Goal: Feedback & Contribution: Leave review/rating

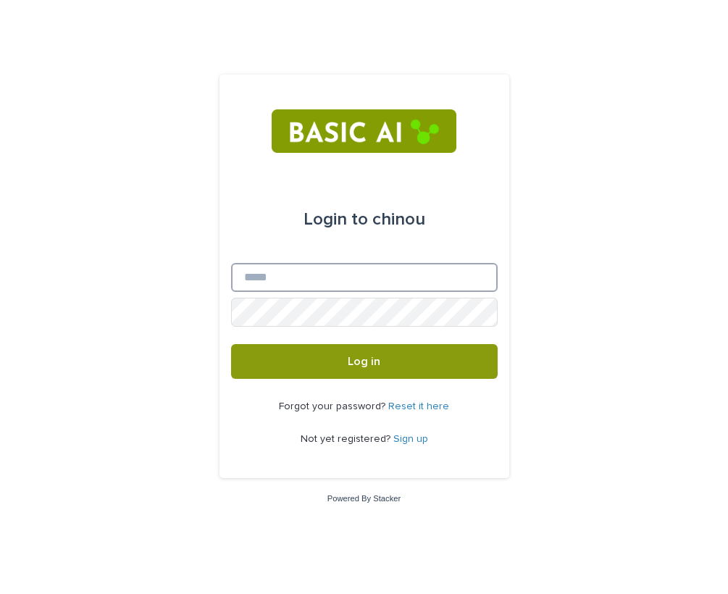
click at [310, 272] on input "Email" at bounding box center [364, 277] width 267 height 29
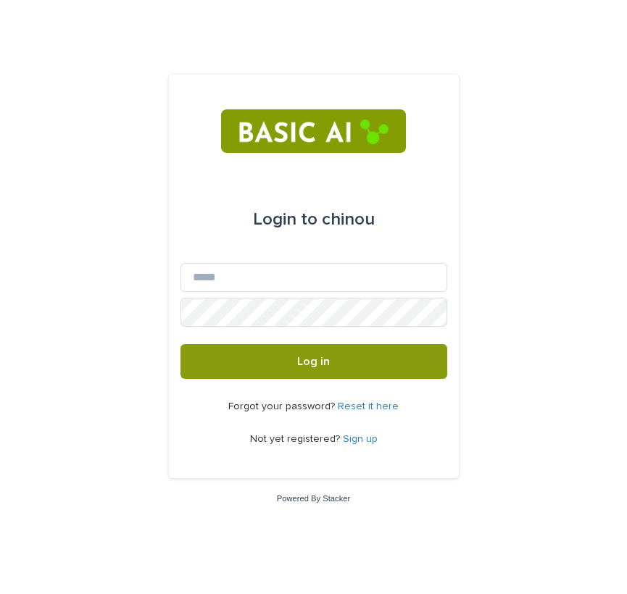
click at [374, 437] on link "Sign up" at bounding box center [360, 439] width 35 height 10
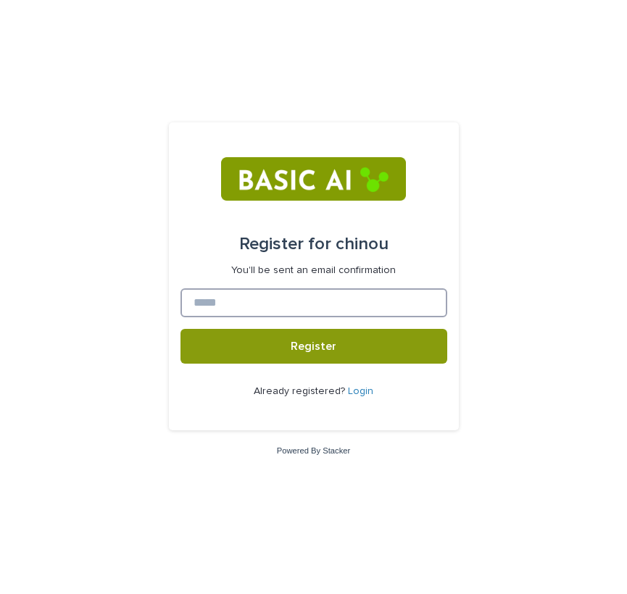
click at [285, 310] on input at bounding box center [313, 302] width 267 height 29
type input "*"
type input "**********"
click at [313, 346] on button "Register" at bounding box center [313, 346] width 267 height 35
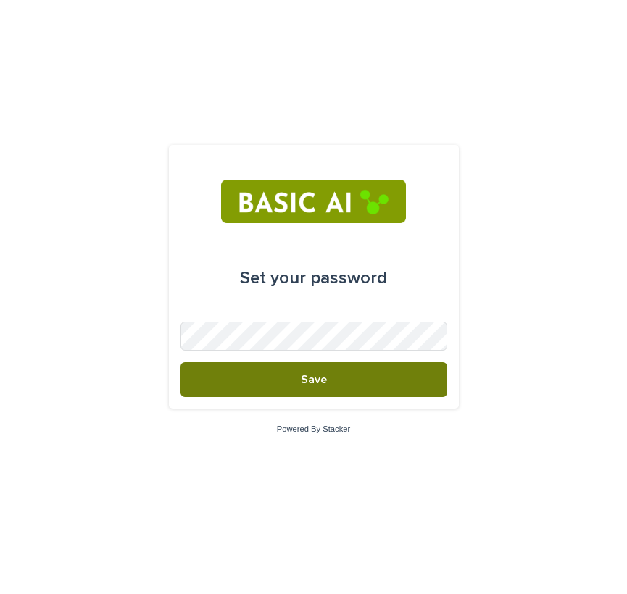
click at [322, 380] on span "Save" at bounding box center [314, 380] width 26 height 12
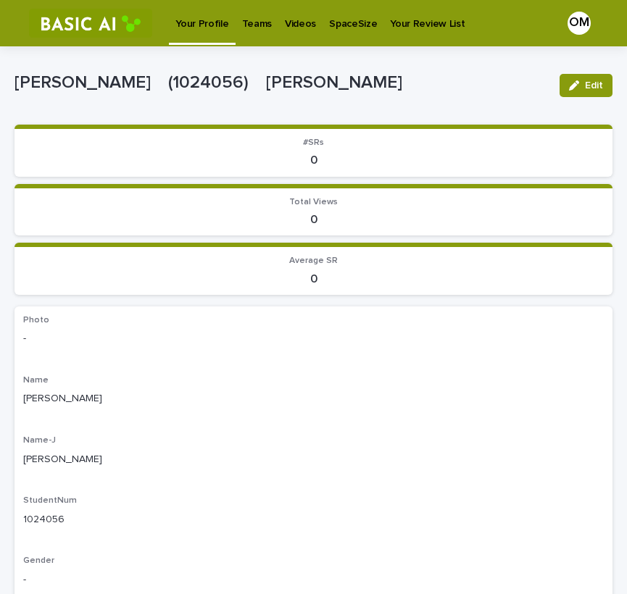
click at [251, 22] on p "Teams" at bounding box center [257, 15] width 30 height 30
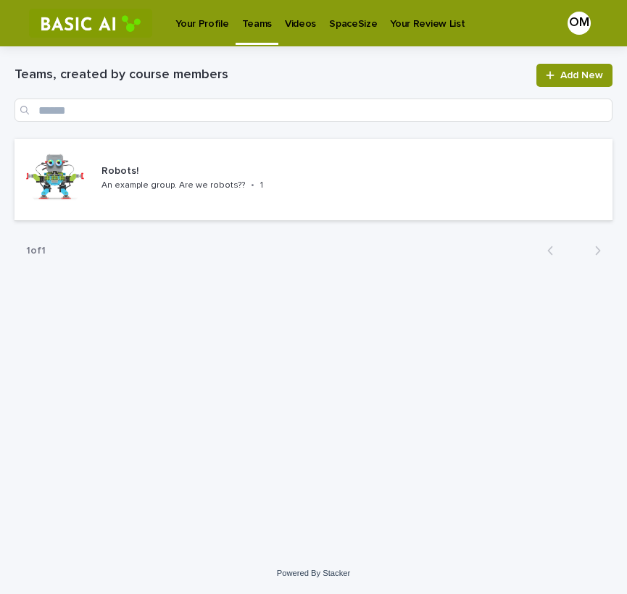
click at [297, 20] on p "Videos" at bounding box center [300, 15] width 31 height 30
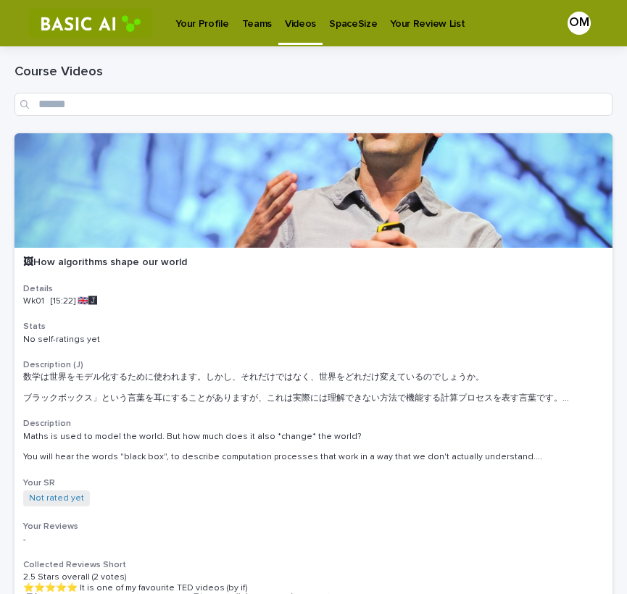
click at [338, 15] on p "SpaceSize" at bounding box center [353, 15] width 48 height 30
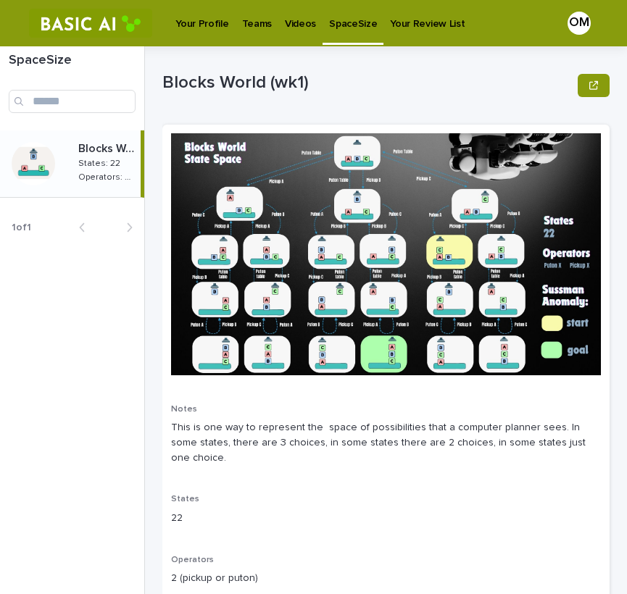
click at [409, 20] on p "Your Review List" at bounding box center [427, 15] width 75 height 30
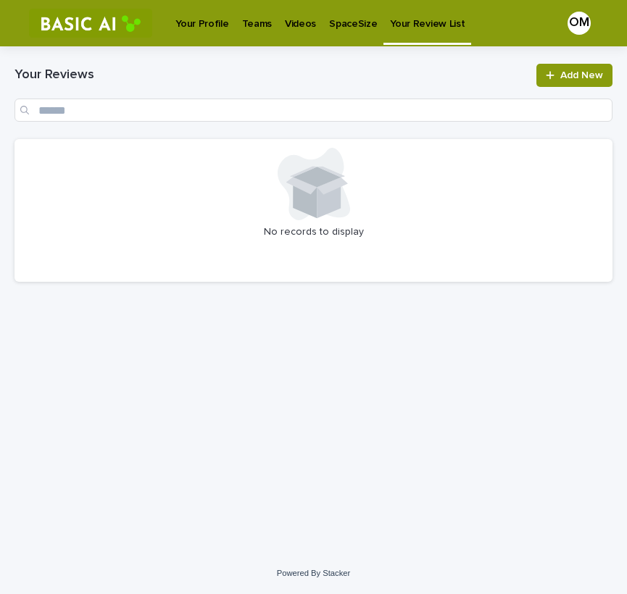
click at [329, 17] on p "SpaceSize" at bounding box center [353, 15] width 48 height 30
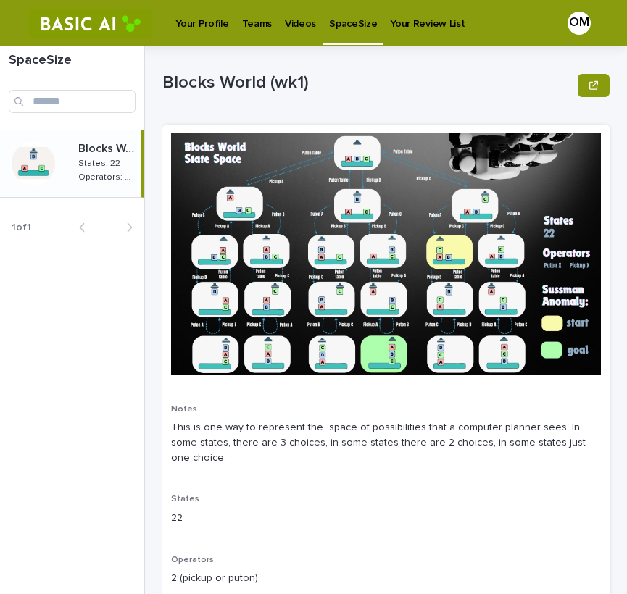
click at [296, 22] on p "Videos" at bounding box center [300, 15] width 31 height 30
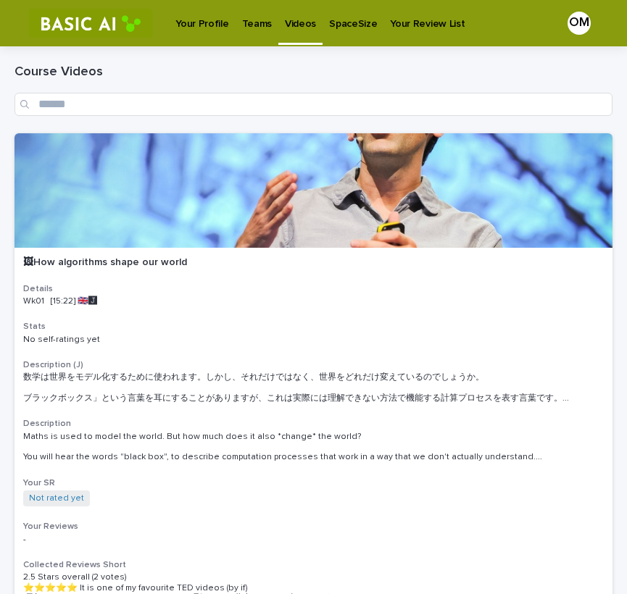
click at [209, 20] on p "Your Profile" at bounding box center [201, 15] width 53 height 30
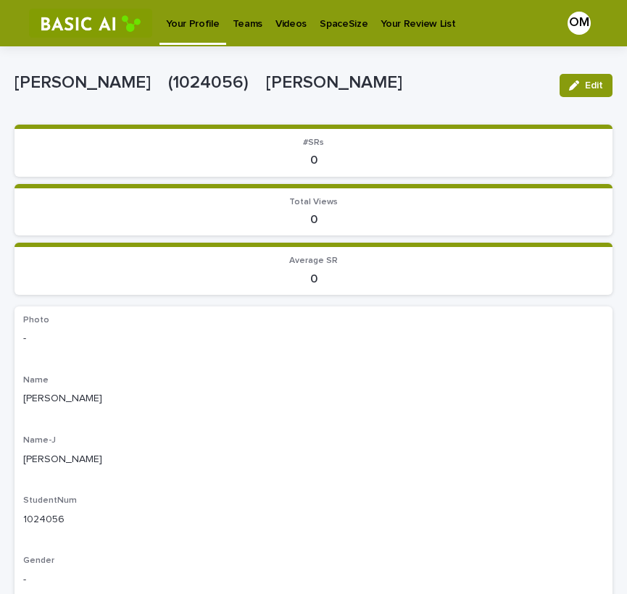
click at [209, 20] on p "Your Profile" at bounding box center [192, 15] width 53 height 30
click at [296, 30] on link "Videos" at bounding box center [300, 22] width 44 height 45
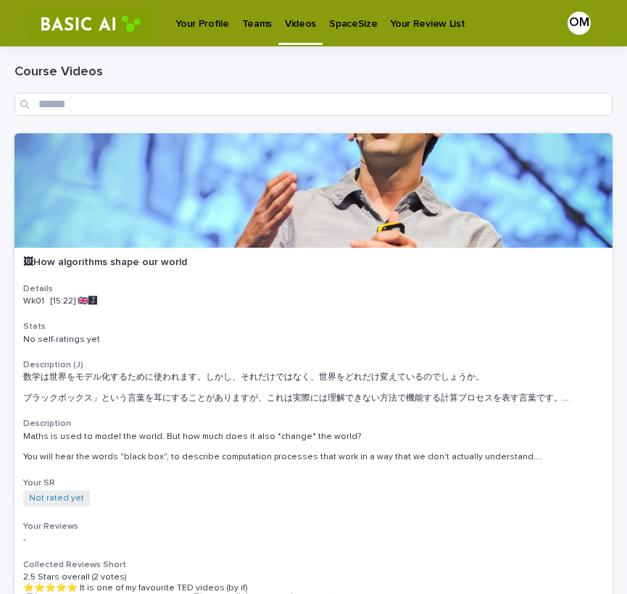
click at [293, 26] on p "Videos" at bounding box center [300, 15] width 31 height 30
click at [200, 17] on p "Your Profile" at bounding box center [201, 15] width 53 height 30
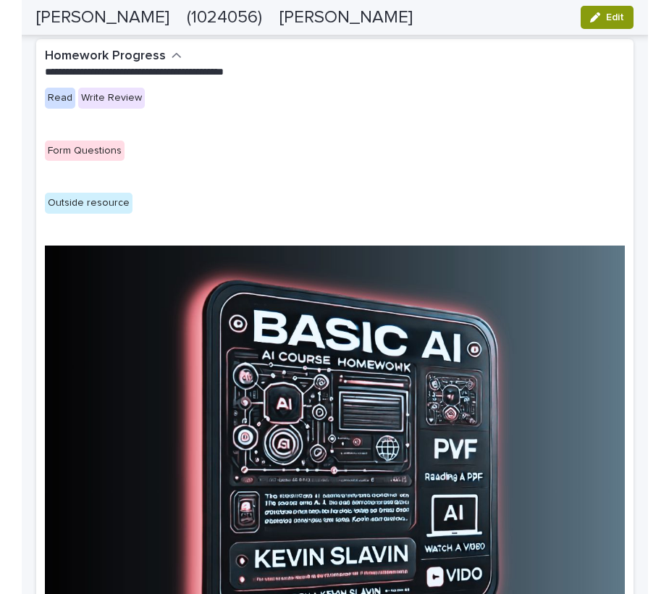
scroll to position [1676, 0]
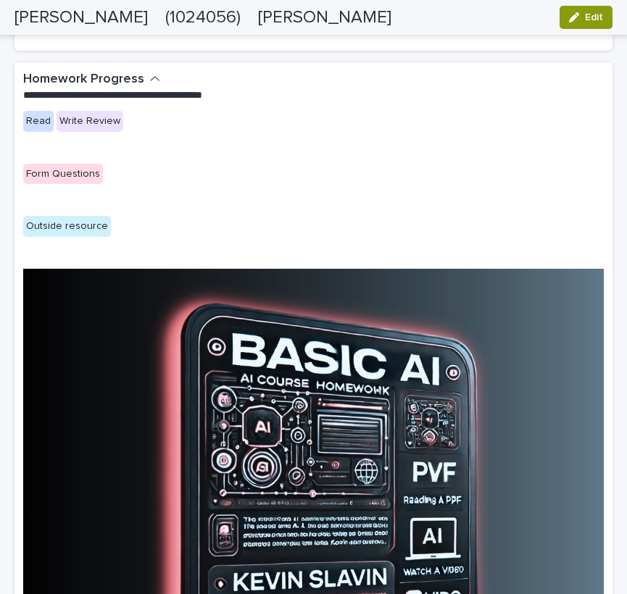
click at [125, 339] on img at bounding box center [313, 474] width 580 height 411
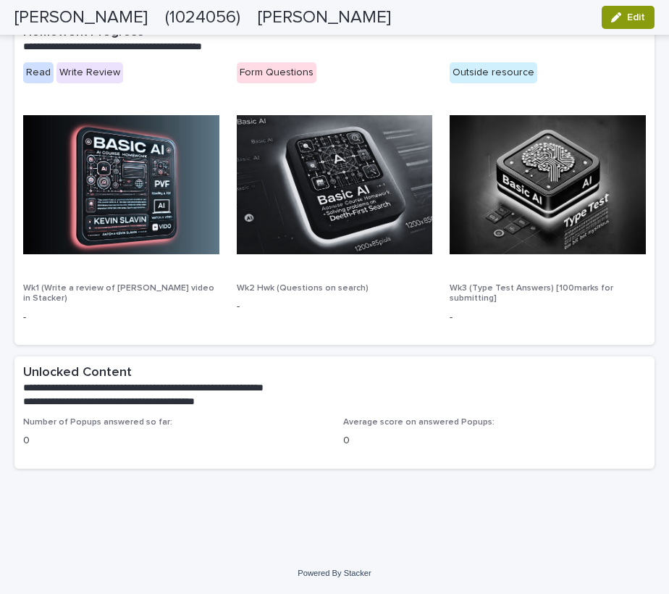
scroll to position [692, 0]
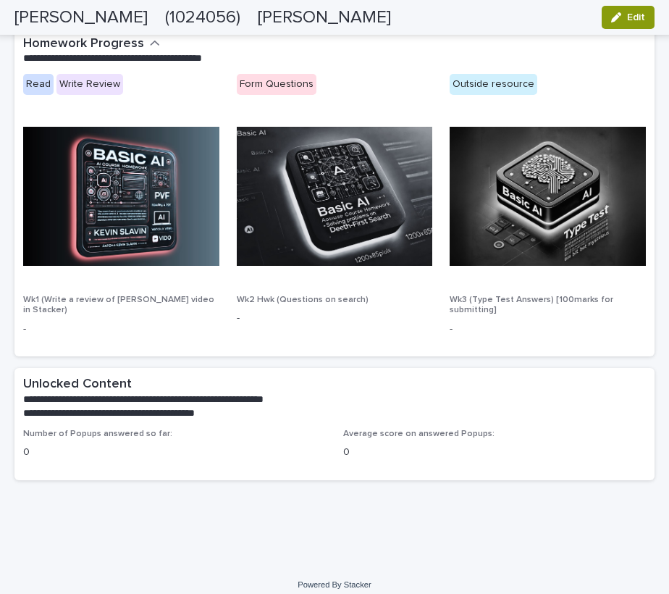
click at [143, 238] on img at bounding box center [121, 196] width 196 height 139
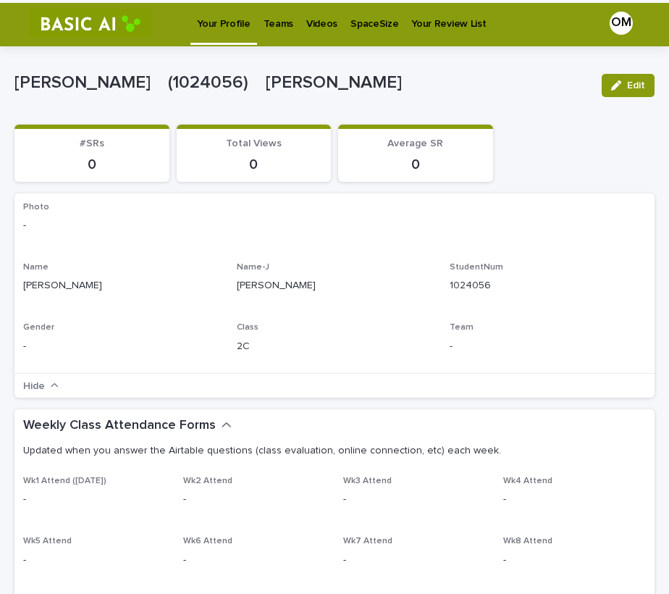
scroll to position [0, 0]
click at [306, 19] on p "Videos" at bounding box center [321, 15] width 31 height 30
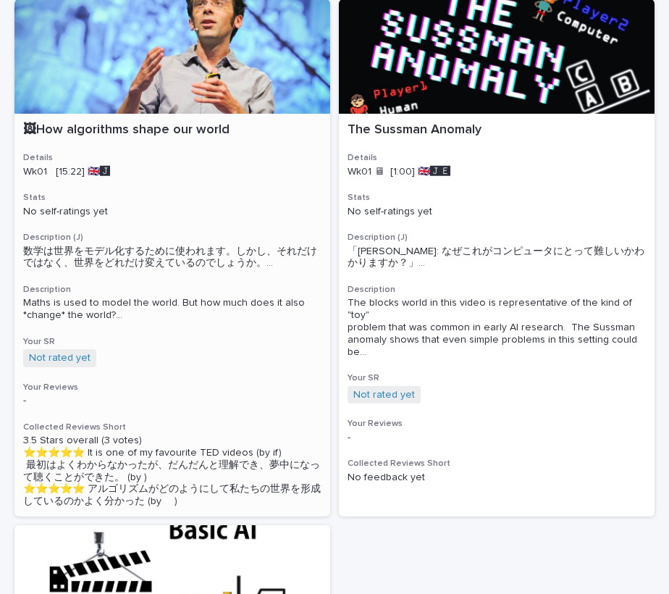
scroll to position [148, 0]
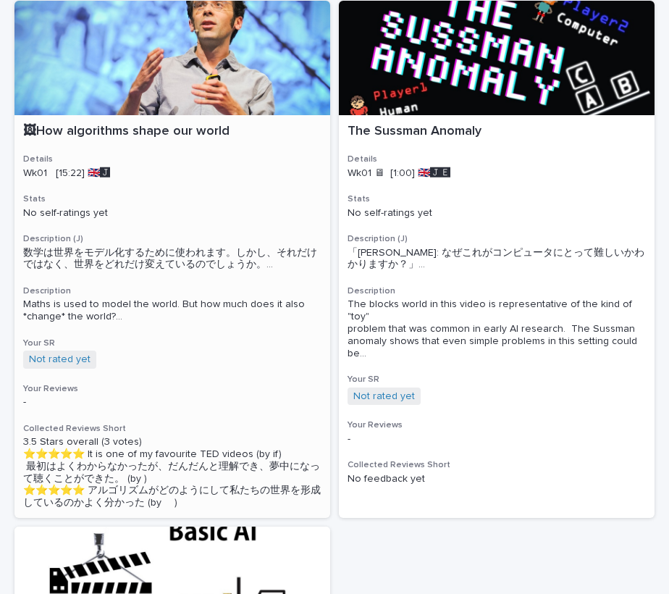
click at [227, 204] on div "No self-ratings yet" at bounding box center [172, 211] width 298 height 15
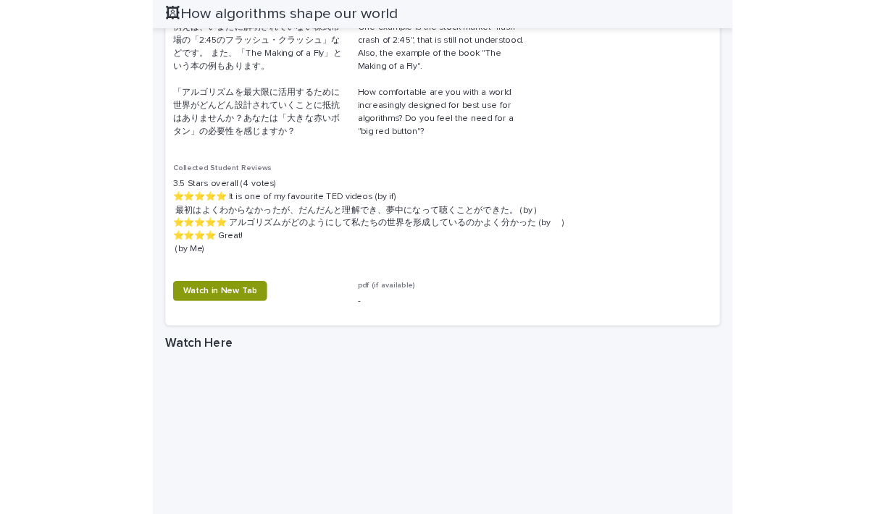
scroll to position [657, 0]
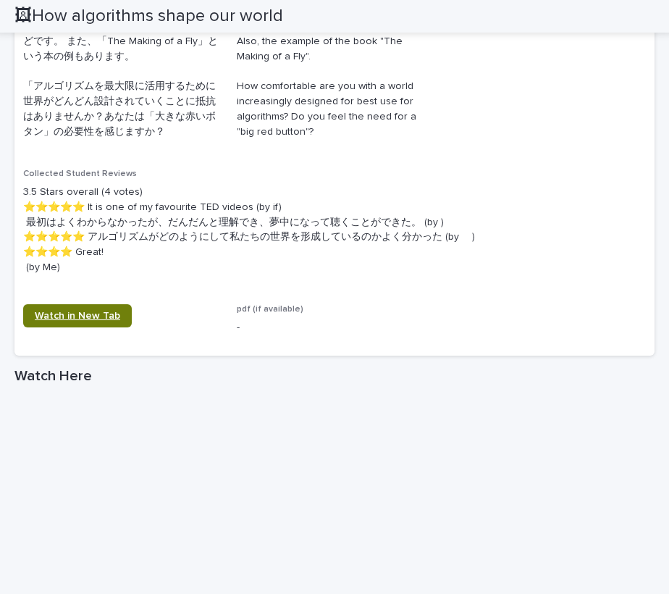
click at [93, 311] on span "Watch in New Tab" at bounding box center [77, 316] width 85 height 10
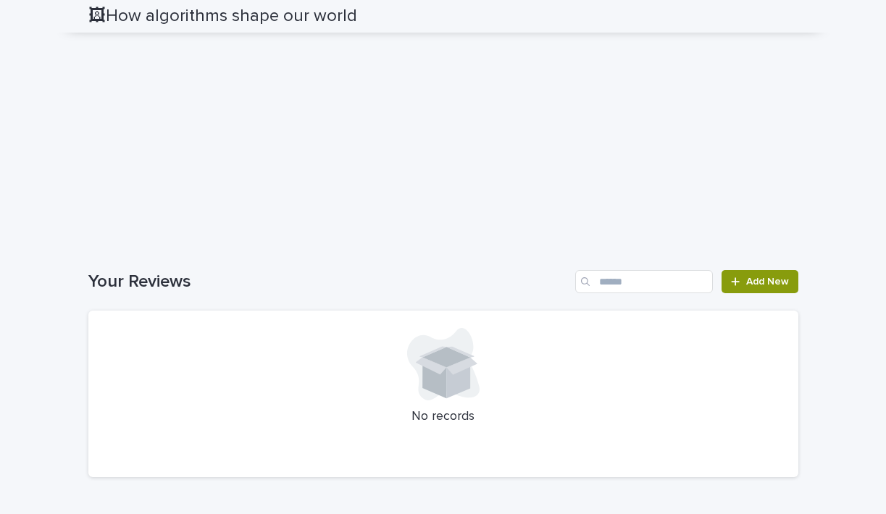
scroll to position [1246, 0]
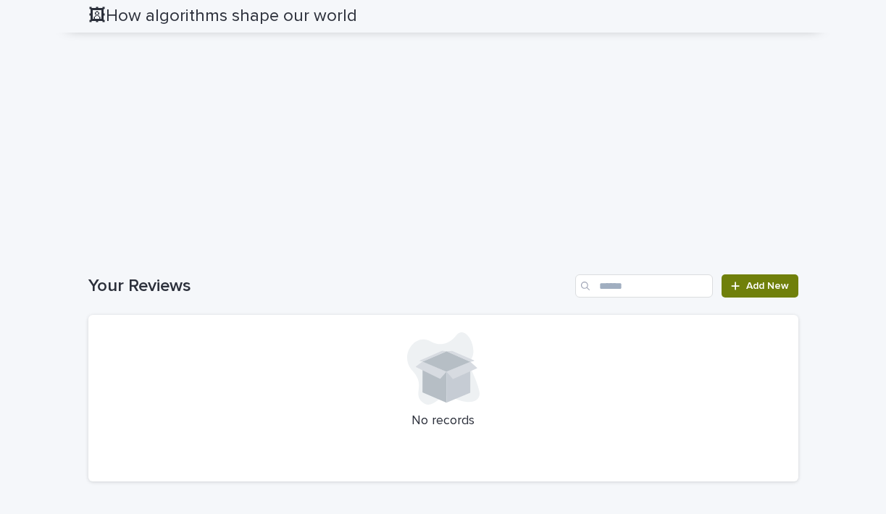
click at [626, 281] on span "Add New" at bounding box center [767, 286] width 43 height 10
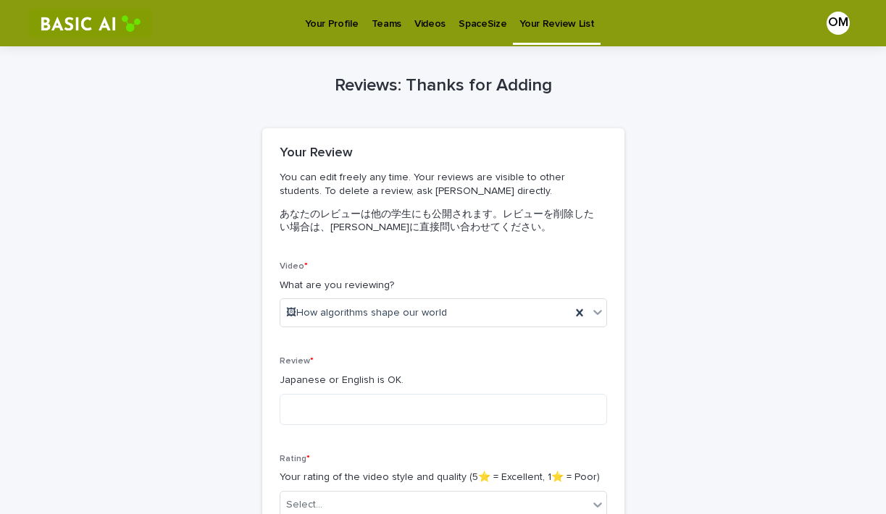
click at [430, 28] on p "Videos" at bounding box center [429, 15] width 31 height 30
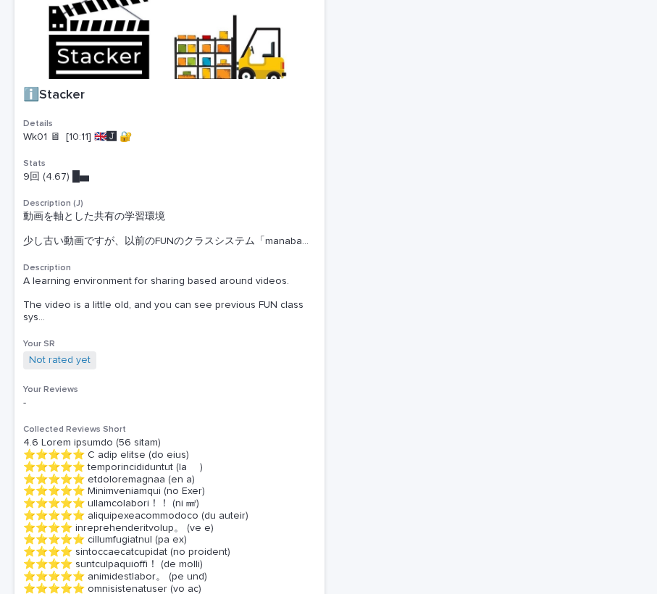
scroll to position [396, 0]
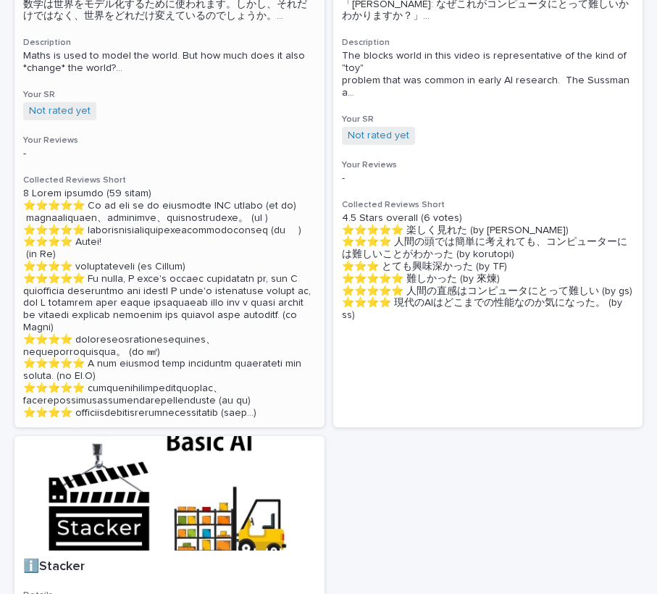
click at [172, 215] on p at bounding box center [169, 303] width 293 height 231
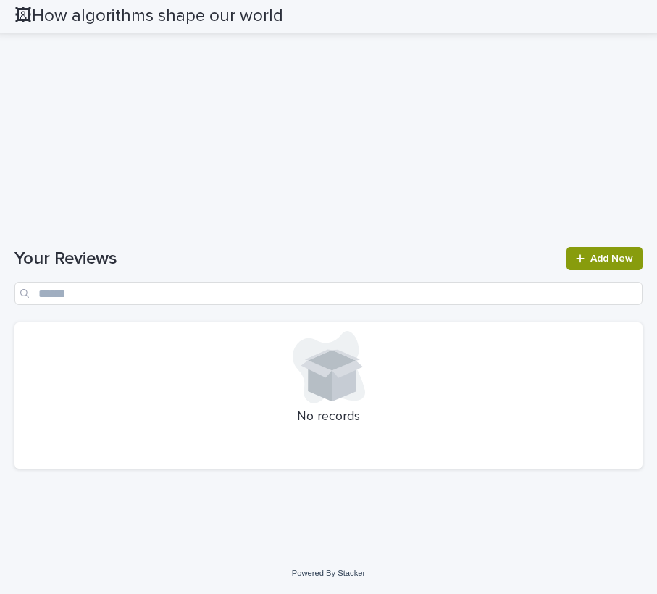
scroll to position [1935, 0]
click at [613, 261] on span "Add New" at bounding box center [611, 259] width 43 height 10
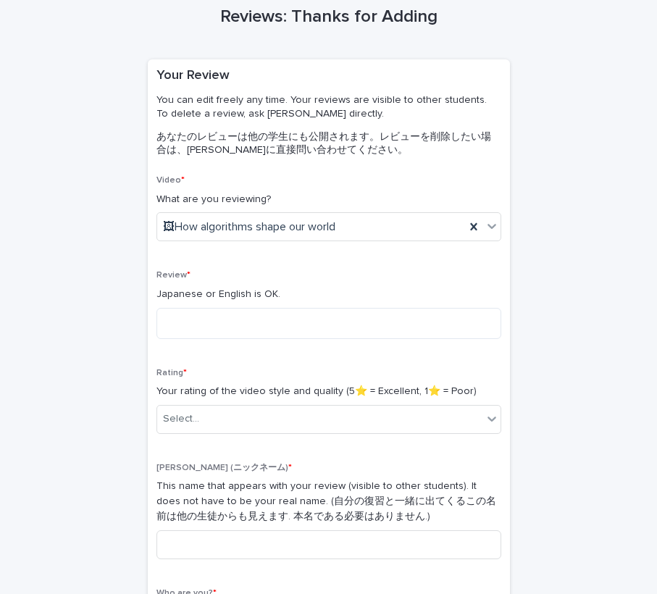
scroll to position [24, 0]
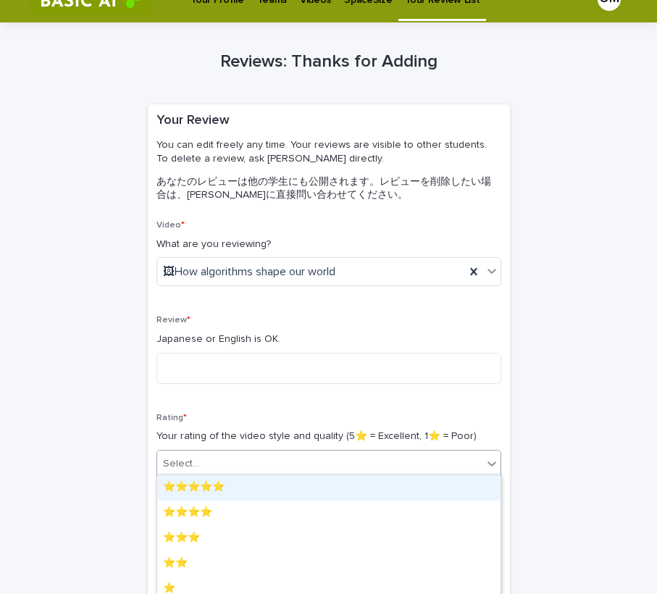
click at [271, 469] on div "Select..." at bounding box center [319, 464] width 325 height 24
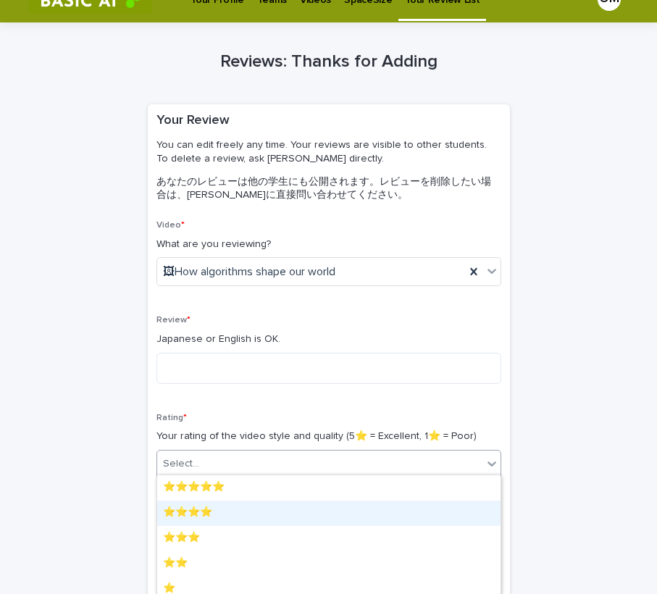
click at [233, 509] on div "⭐️⭐️⭐️⭐️" at bounding box center [328, 512] width 343 height 25
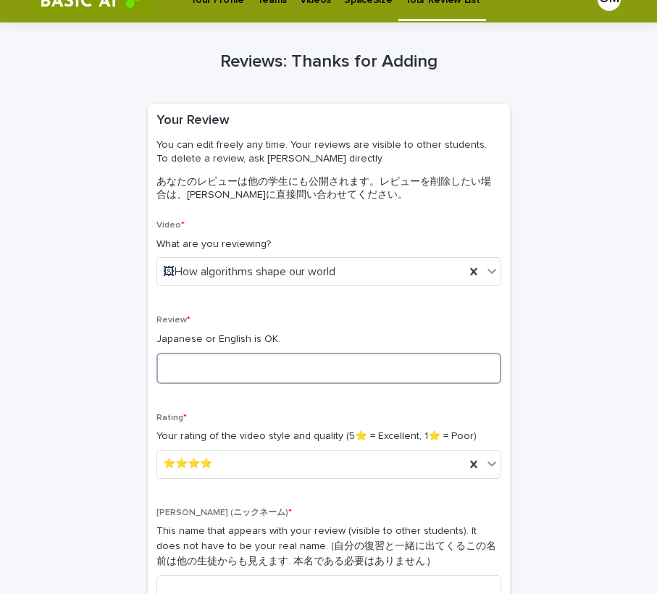
click at [223, 356] on textarea at bounding box center [328, 368] width 345 height 31
click at [272, 296] on div "Video * What are you reviewing? 🖼How algorithms shape our world Review * Japane…" at bounding box center [328, 454] width 345 height 469
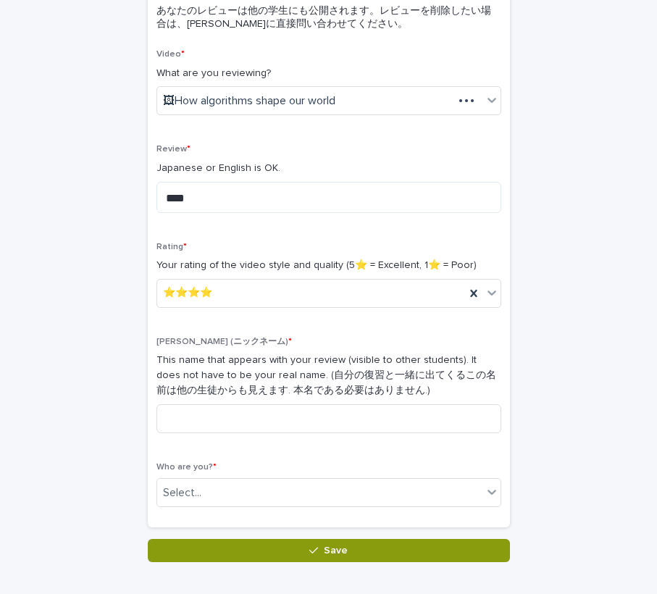
scroll to position [201, 0]
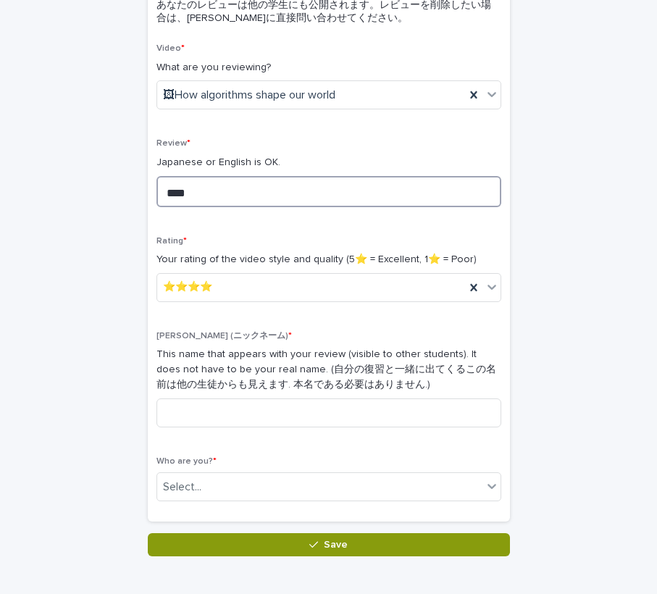
click at [251, 184] on textarea "****" at bounding box center [328, 191] width 345 height 31
type textarea "*"
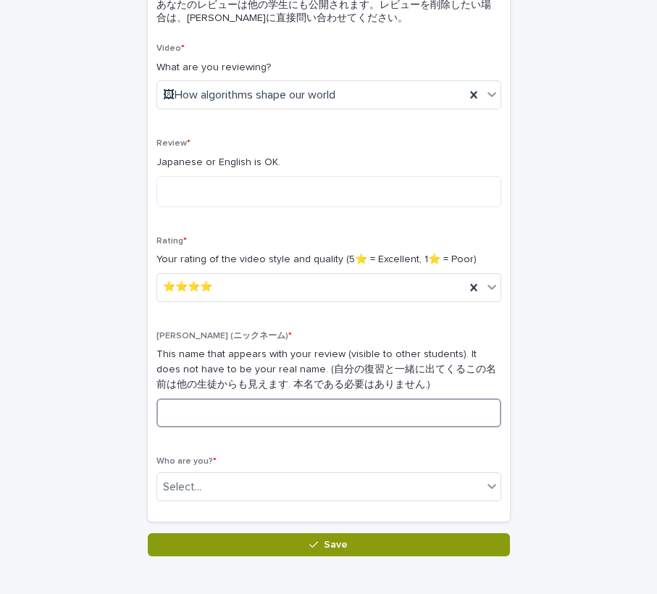
click at [251, 399] on input at bounding box center [328, 412] width 345 height 29
type input "****"
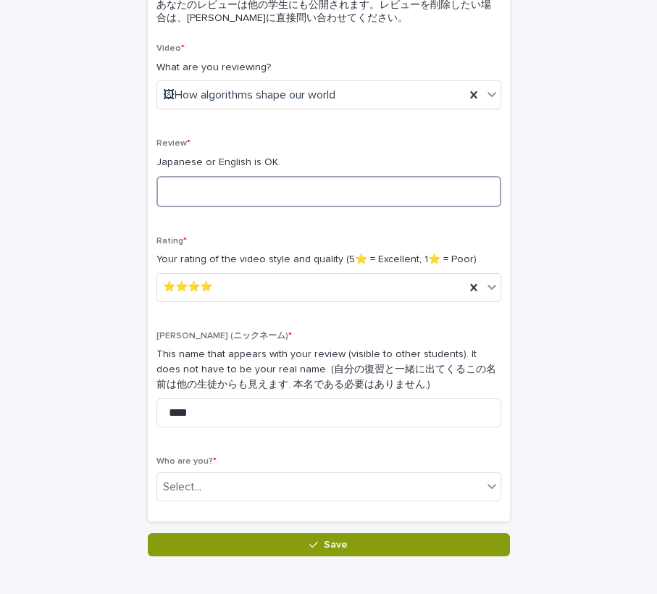
click at [256, 188] on textarea at bounding box center [328, 191] width 345 height 31
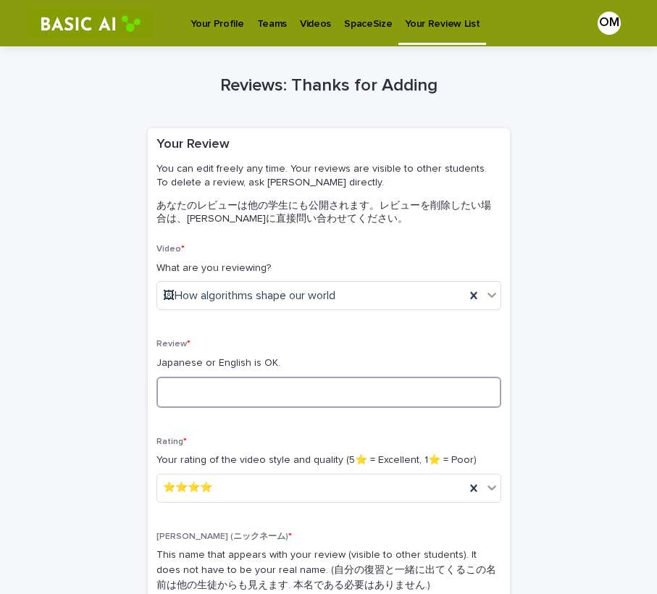
scroll to position [0, 0]
click at [266, 389] on textarea "**********" at bounding box center [328, 392] width 345 height 31
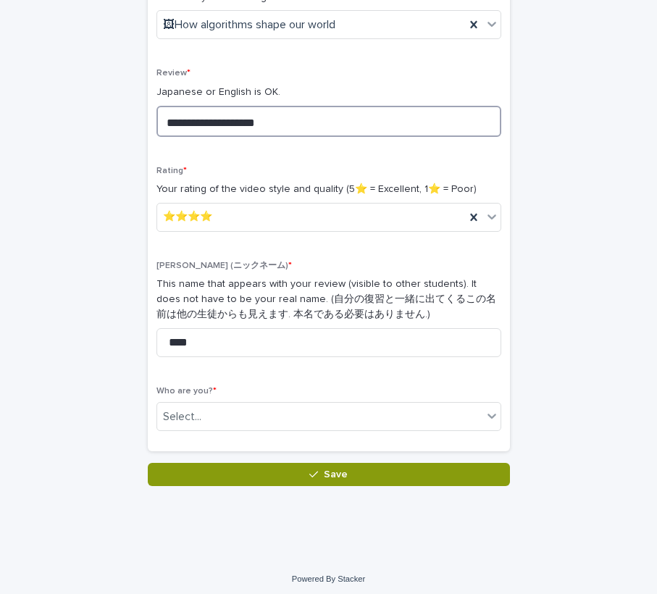
scroll to position [269, 0]
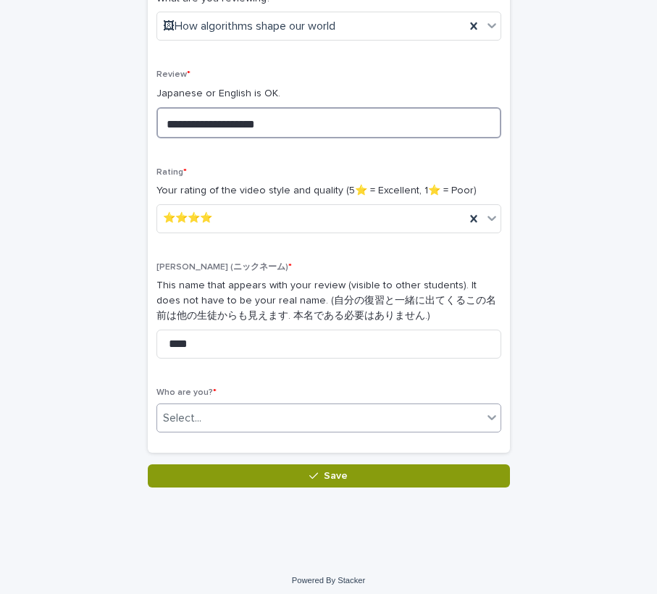
type textarea "**********"
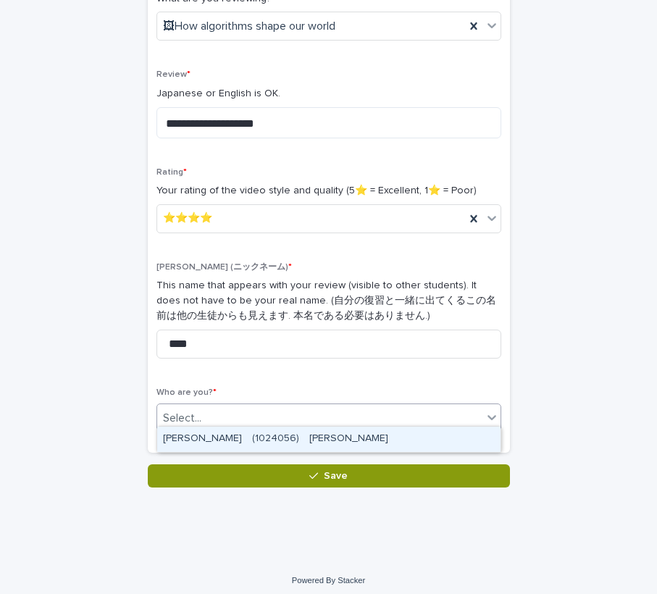
click at [322, 416] on div "Select..." at bounding box center [319, 418] width 325 height 24
click at [315, 434] on div "OKITA Mahiru　(1024056)　置田　まひる" at bounding box center [328, 439] width 343 height 25
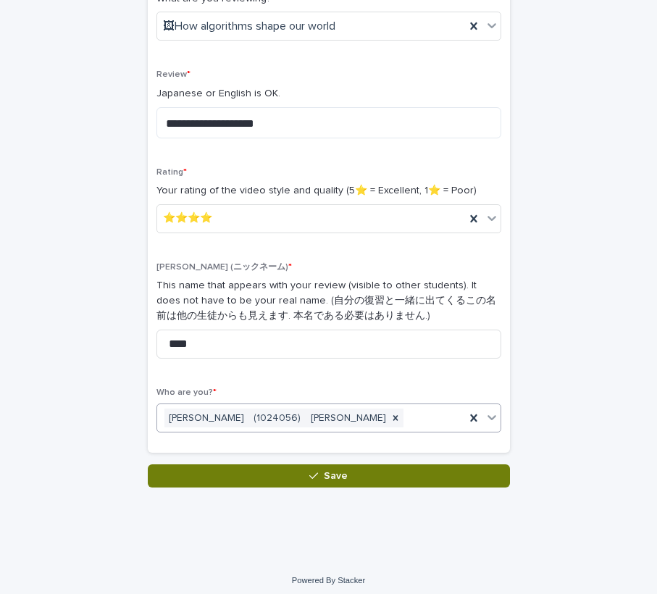
click at [290, 464] on button "Save" at bounding box center [329, 475] width 362 height 23
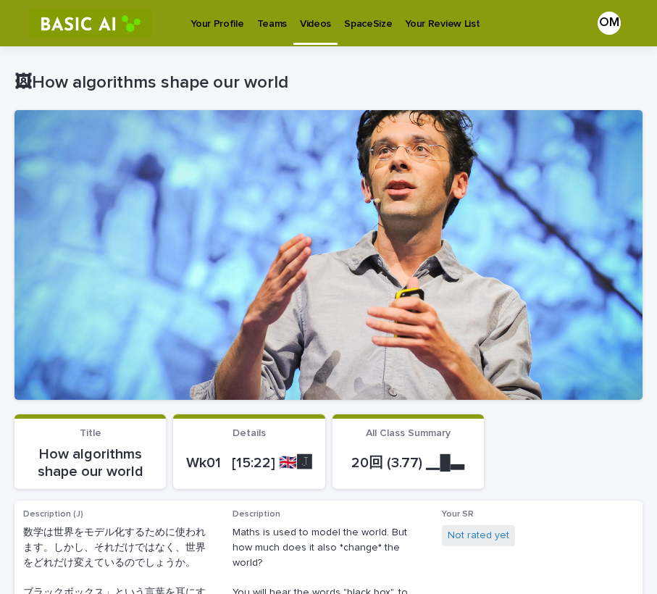
click at [317, 17] on p "Videos" at bounding box center [315, 15] width 31 height 30
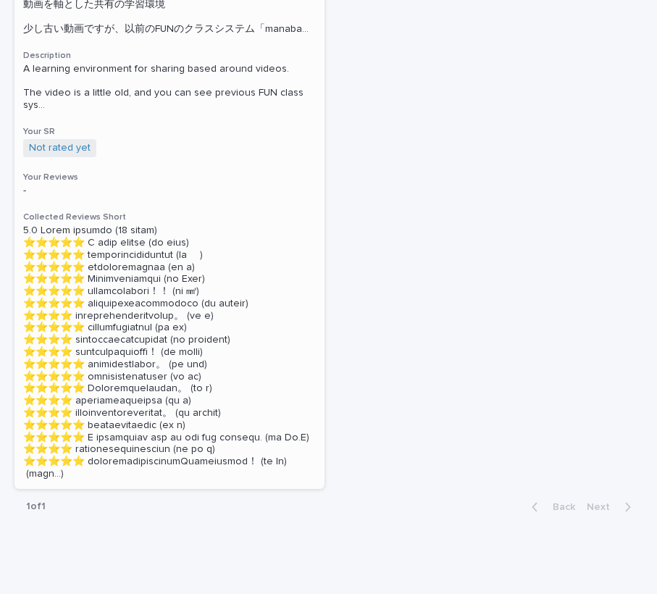
scroll to position [1081, 0]
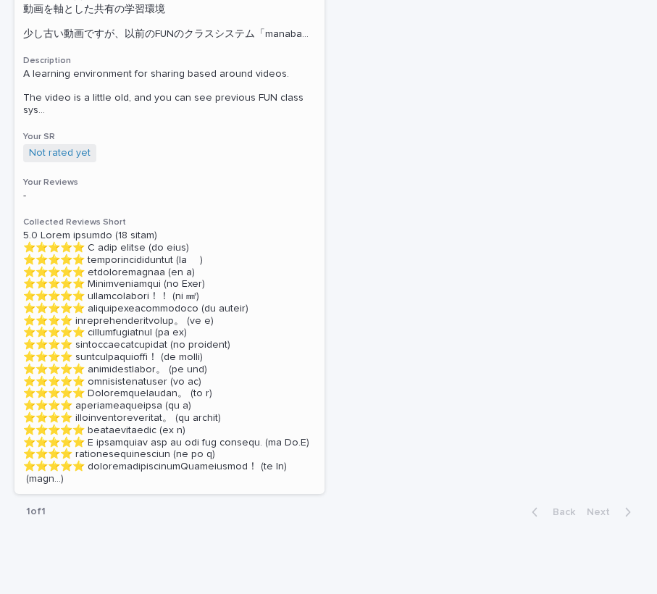
click at [144, 234] on div "ℹ️Stacker Details Wk01 🖥 [10:11] 🇬🇧🅹️ 🔐 Stats 10回 (4.7) █▄　　　 Description (J) 動…" at bounding box center [169, 183] width 310 height 622
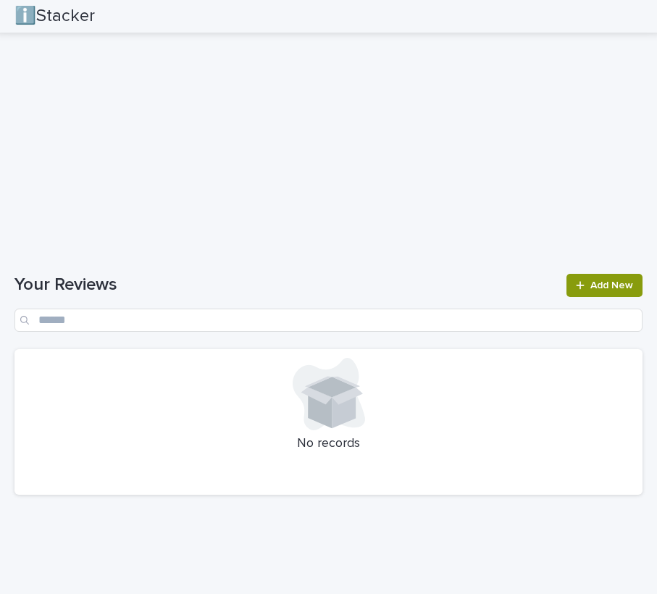
scroll to position [1572, 0]
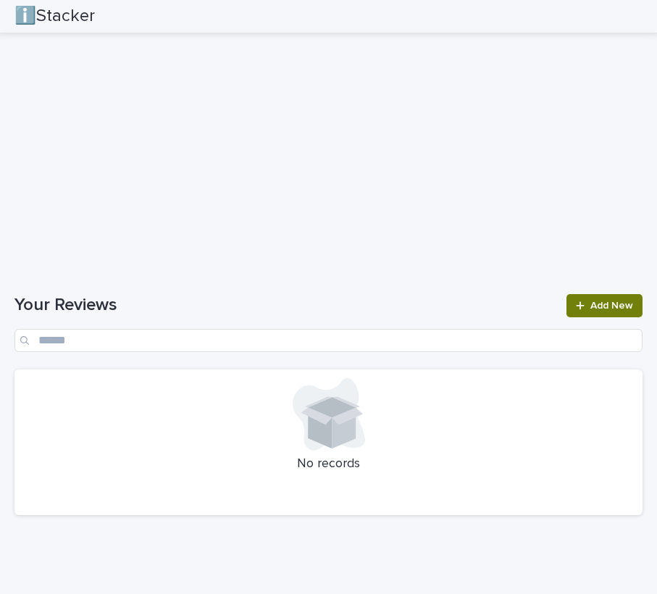
click at [590, 294] on link "Add New" at bounding box center [604, 305] width 76 height 23
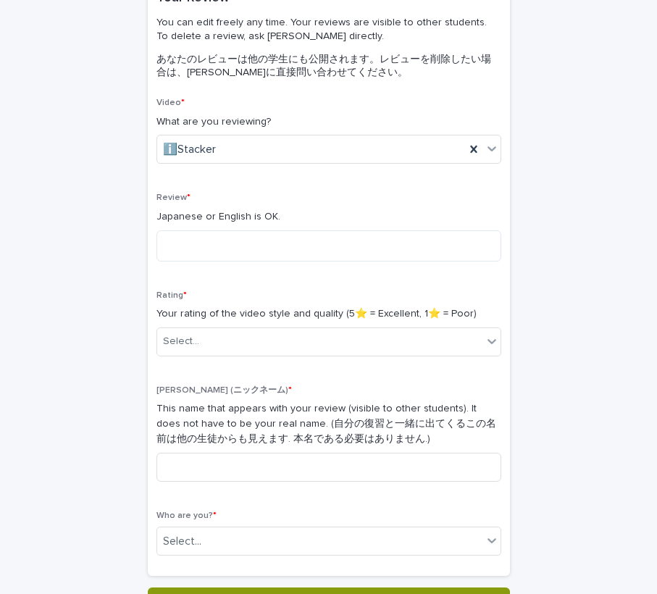
scroll to position [141, 0]
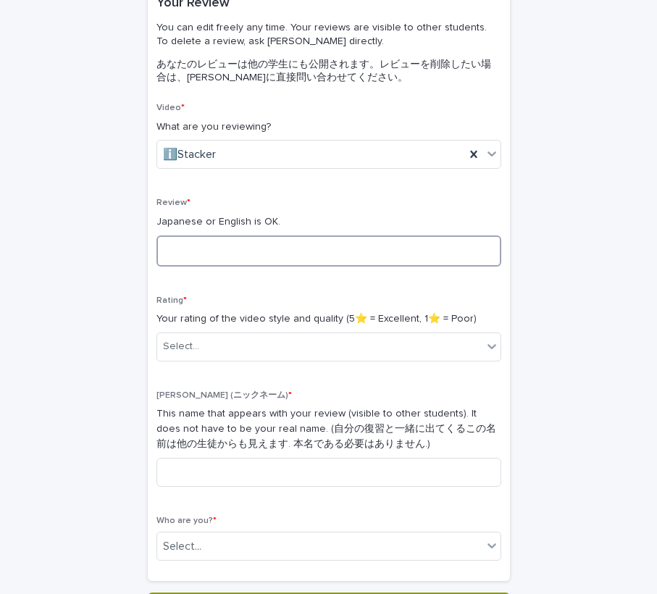
click at [217, 240] on textarea at bounding box center [328, 250] width 345 height 31
type textarea "*"
type textarea "**********"
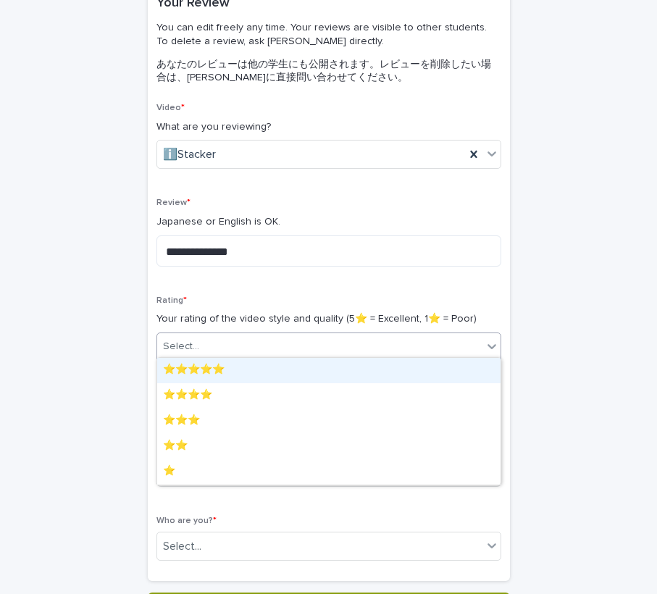
click at [210, 348] on div "Select..." at bounding box center [319, 347] width 325 height 24
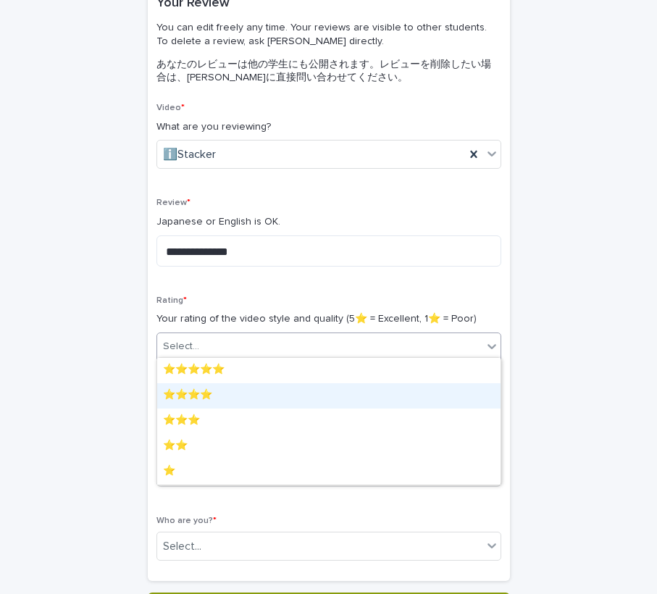
click at [211, 403] on div "⭐️⭐️⭐️⭐️" at bounding box center [328, 395] width 343 height 25
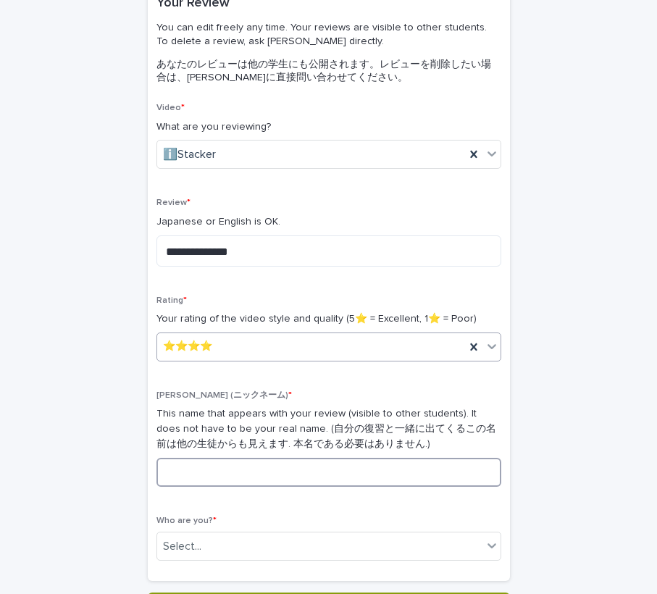
click at [209, 465] on input at bounding box center [328, 472] width 345 height 29
type input "****"
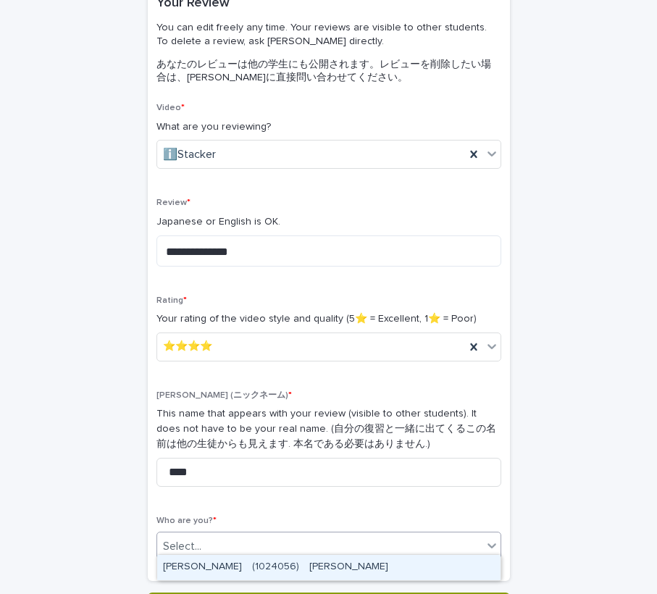
click at [212, 545] on div "Select..." at bounding box center [319, 547] width 325 height 24
click at [214, 556] on div "OKITA Mahiru　(1024056)　置田　まひる" at bounding box center [328, 567] width 343 height 25
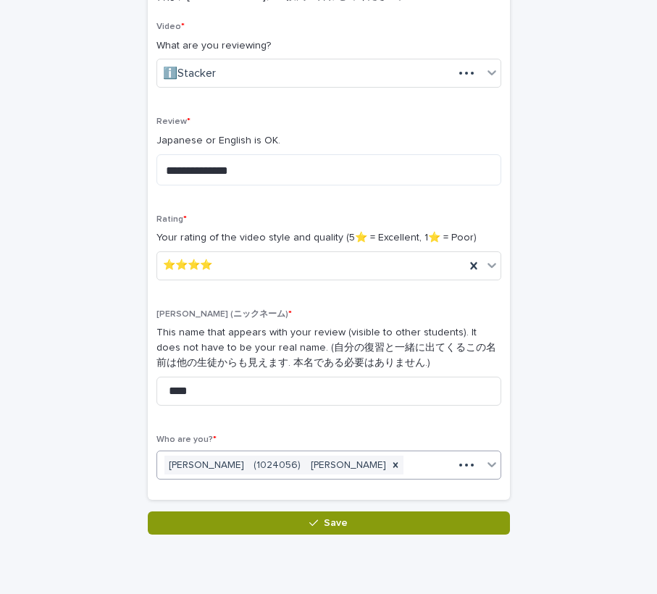
scroll to position [254, 0]
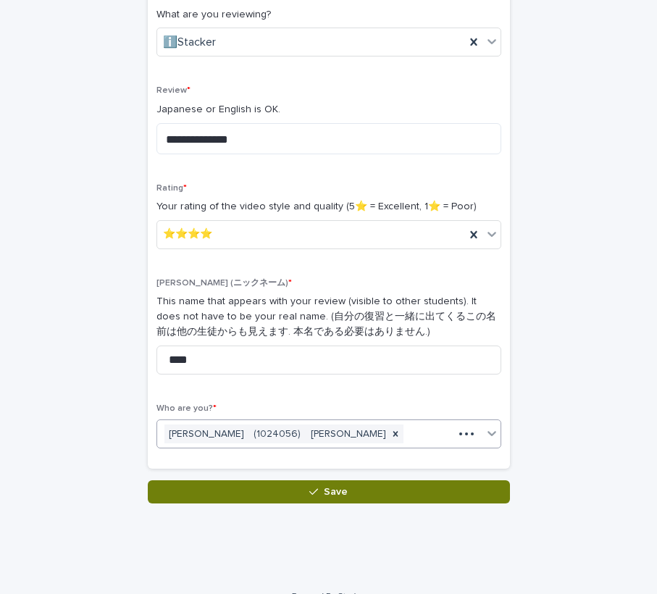
click at [259, 480] on button "Save" at bounding box center [329, 491] width 362 height 23
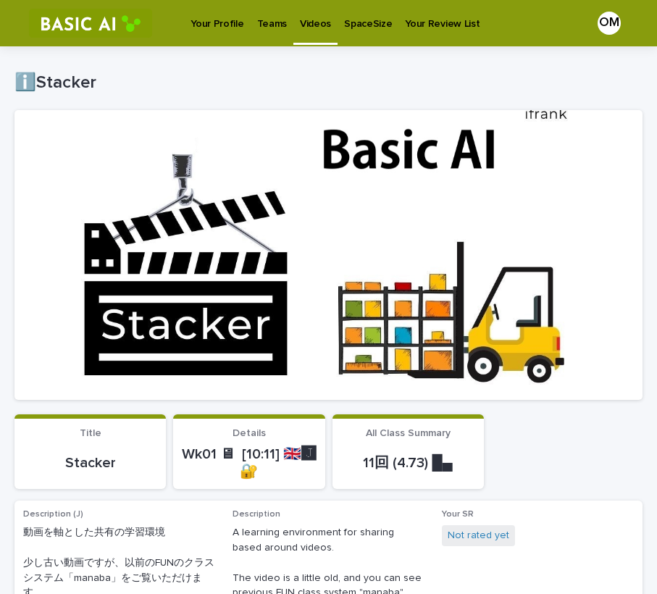
click at [213, 22] on p "Your Profile" at bounding box center [216, 15] width 53 height 30
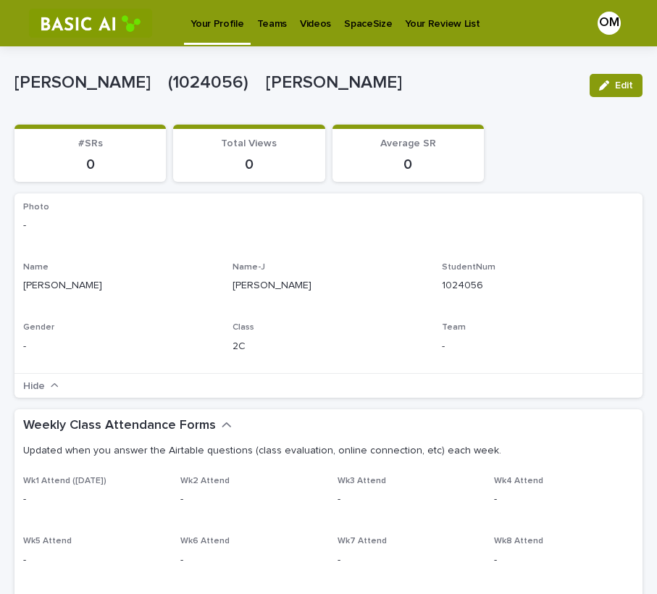
click at [264, 18] on p "Teams" at bounding box center [272, 15] width 30 height 30
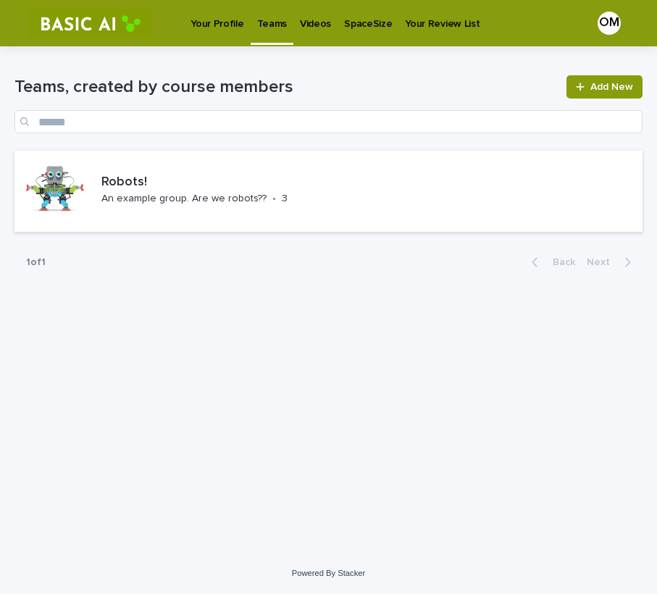
click at [311, 22] on p "Videos" at bounding box center [315, 15] width 31 height 30
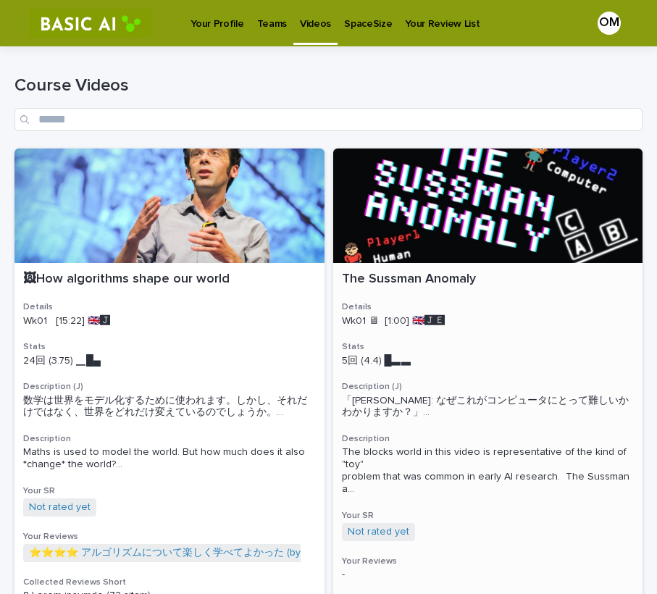
drag, startPoint x: 458, startPoint y: 315, endPoint x: 481, endPoint y: 303, distance: 25.9
click at [481, 303] on h3 "Details" at bounding box center [488, 307] width 293 height 12
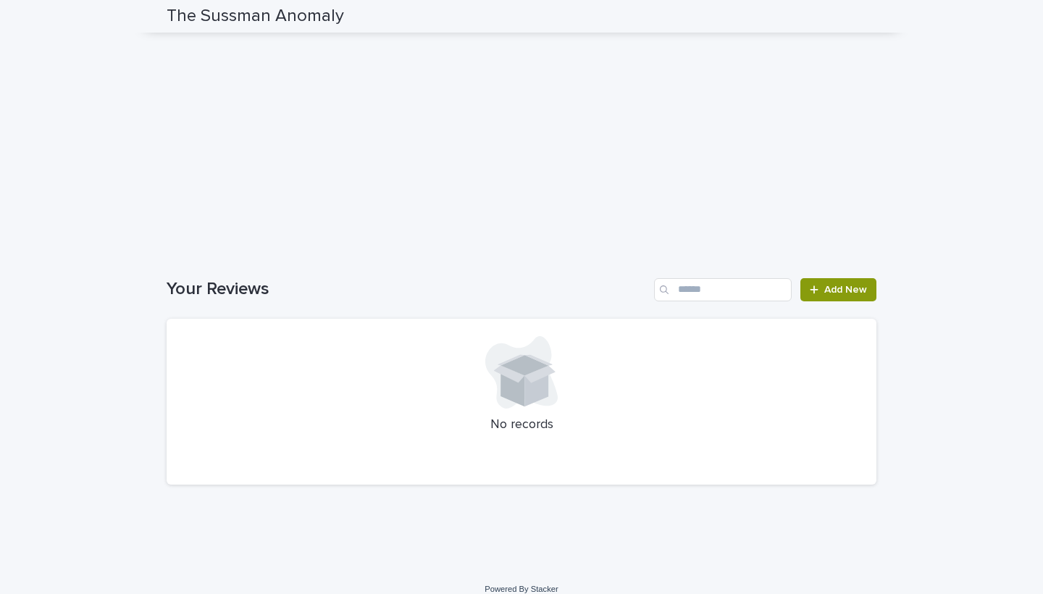
scroll to position [1239, 0]
click at [626, 285] on icon at bounding box center [814, 290] width 9 height 10
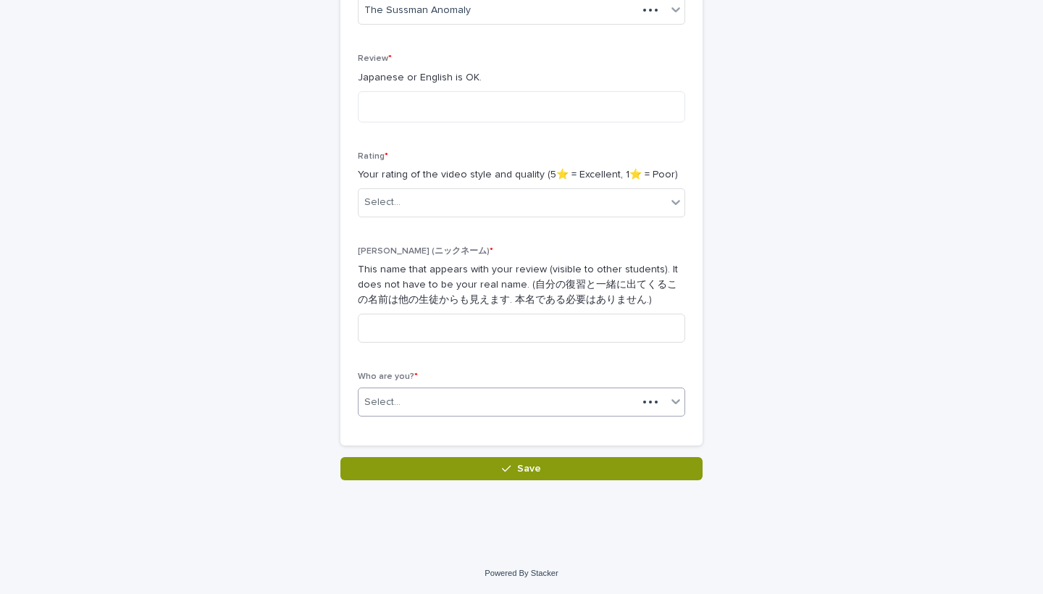
scroll to position [296, 0]
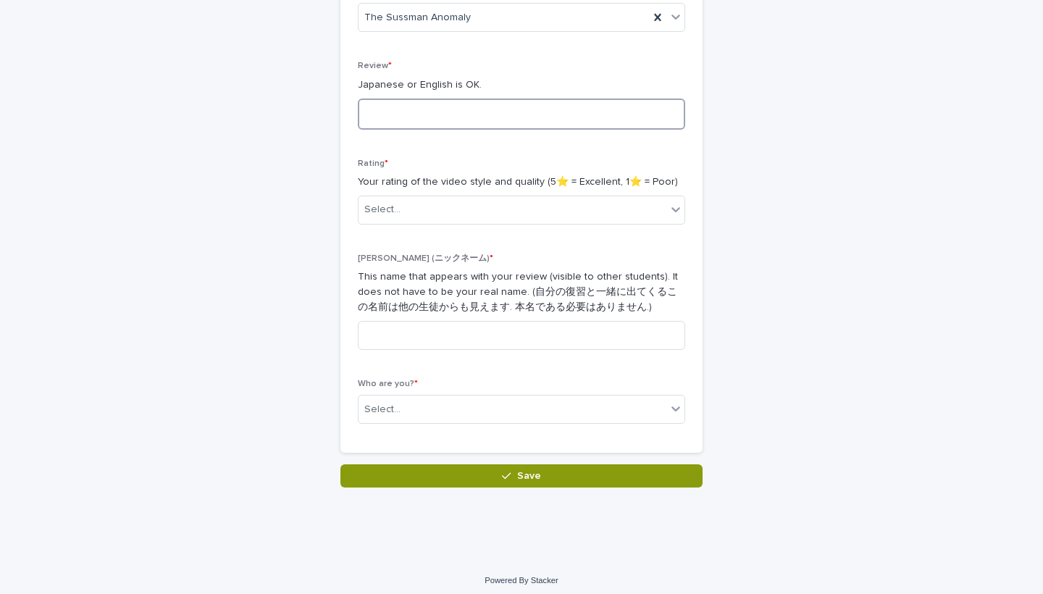
click at [456, 108] on textarea at bounding box center [521, 114] width 327 height 31
type textarea "**********"
click at [414, 220] on div "Rating * Your rating of the video style and quality (5⭐️ = Excellent, 1⭐️ = Poo…" at bounding box center [521, 197] width 327 height 77
click at [431, 201] on div "Select..." at bounding box center [513, 210] width 308 height 24
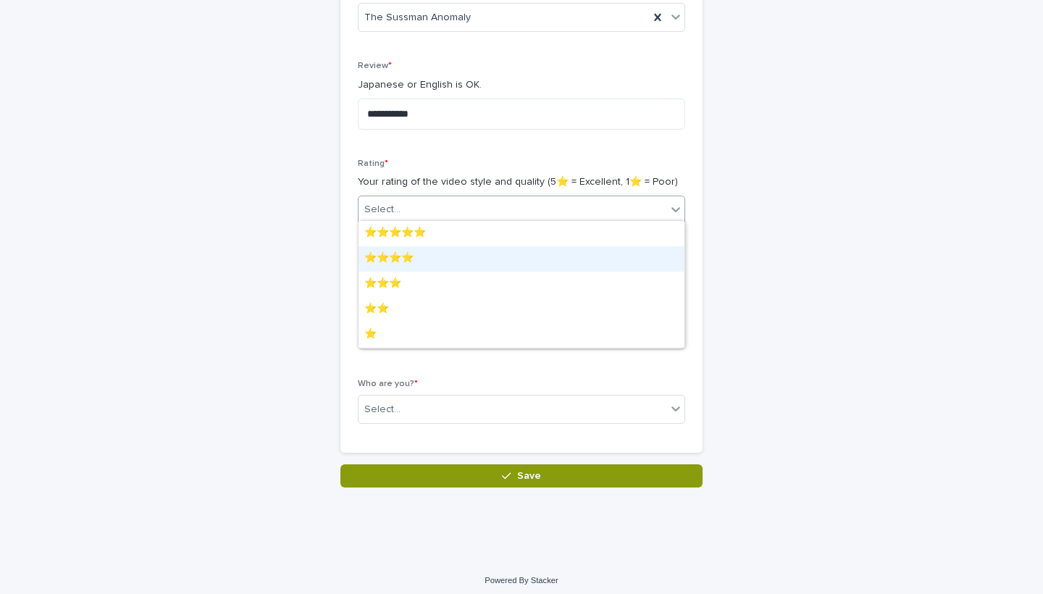
click at [429, 256] on div "⭐️⭐️⭐️⭐️" at bounding box center [522, 258] width 326 height 25
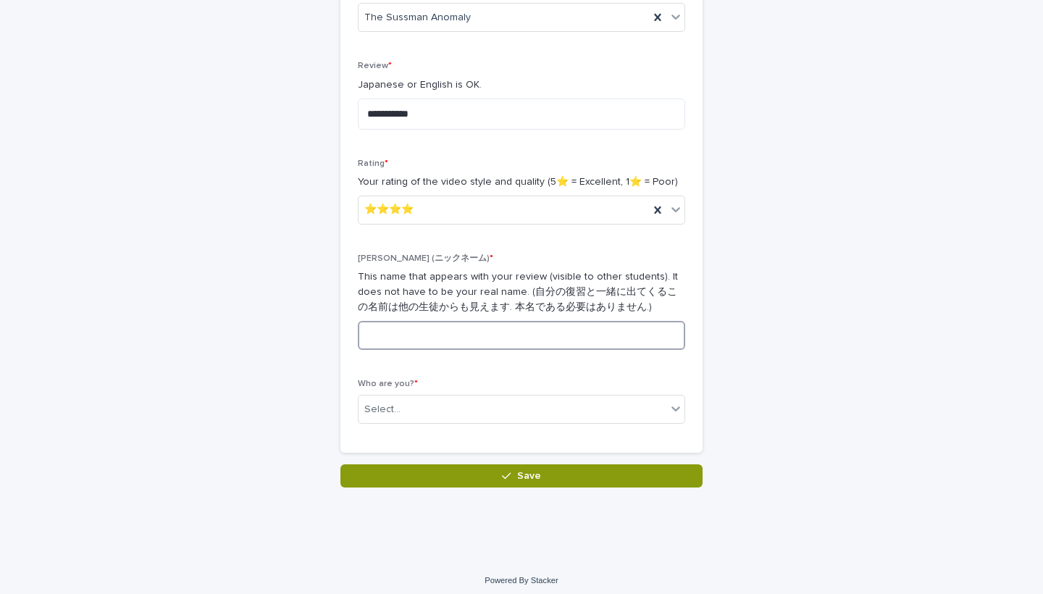
click at [422, 321] on input at bounding box center [521, 335] width 327 height 29
type input "****"
click at [403, 419] on div "Who are you? * Select..." at bounding box center [521, 407] width 327 height 56
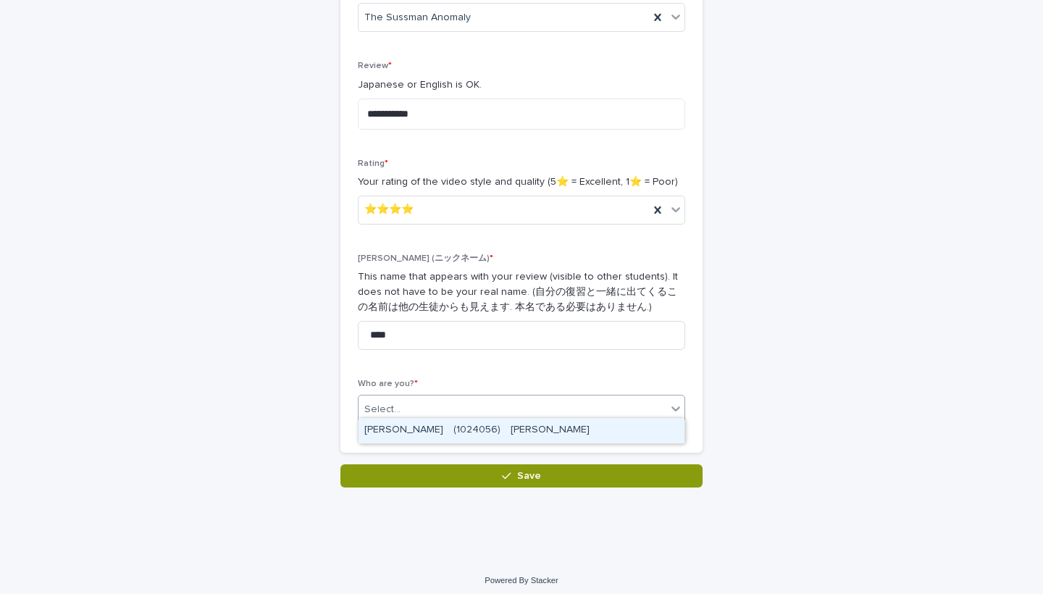
click at [416, 404] on div "Select..." at bounding box center [513, 410] width 308 height 24
click at [425, 424] on div "OKITA Mahiru　(1024056)　置田　まひる" at bounding box center [522, 430] width 326 height 25
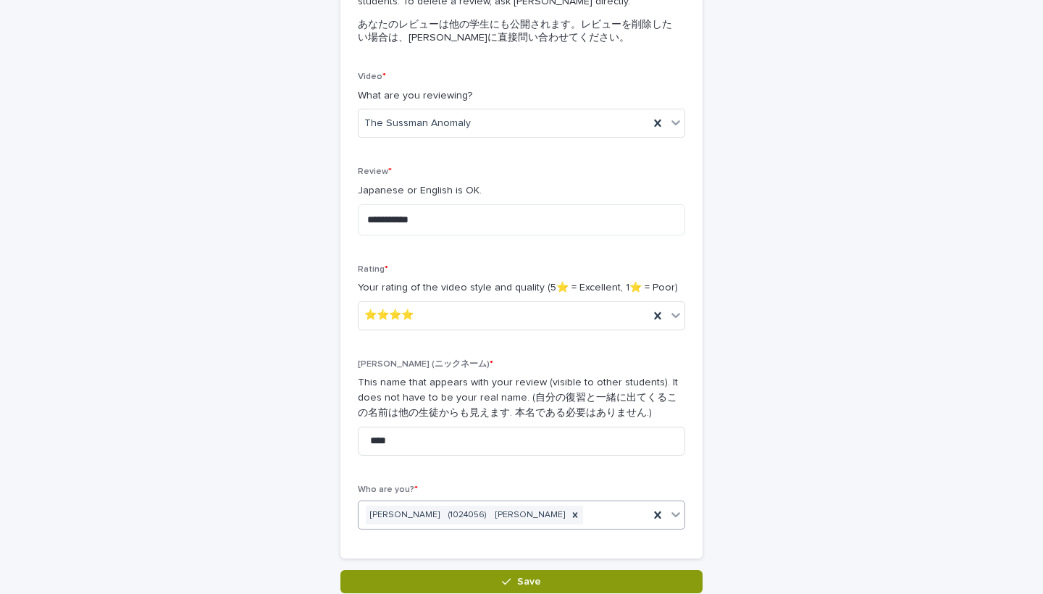
scroll to position [196, 0]
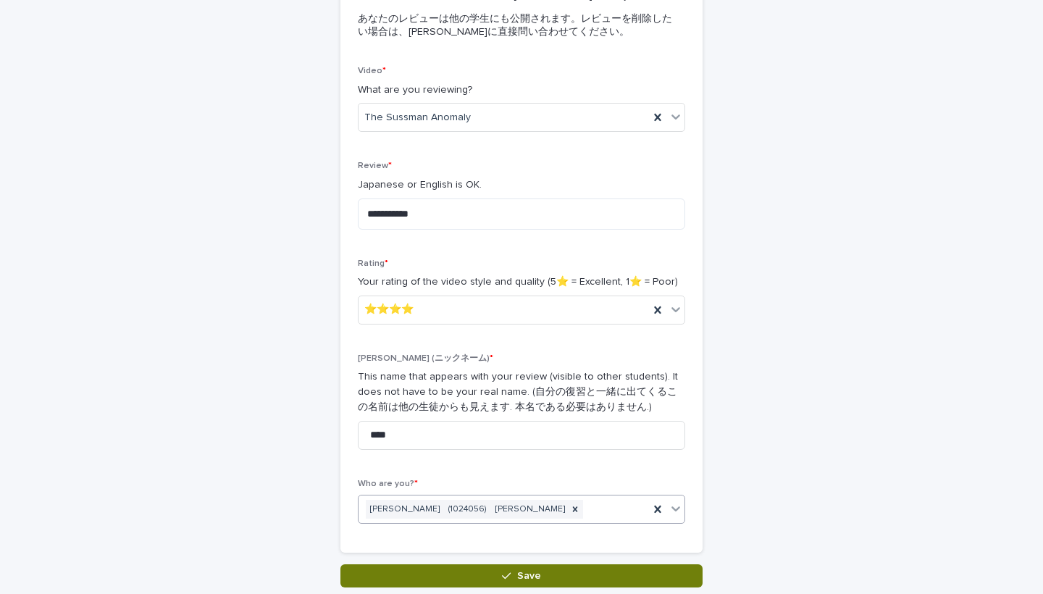
click at [474, 578] on button "Save" at bounding box center [521, 575] width 362 height 23
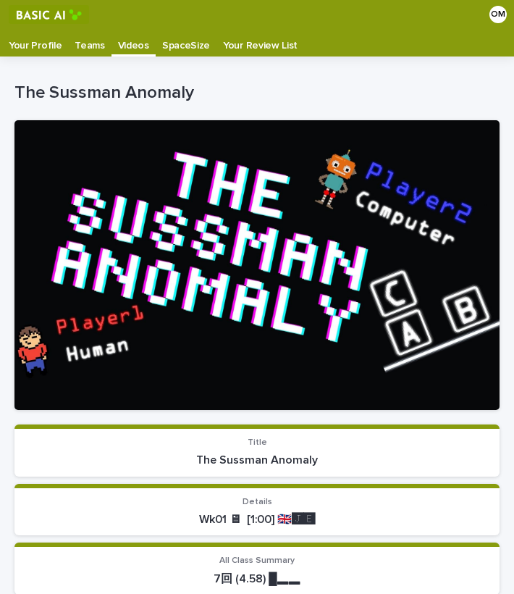
click at [93, 44] on p "Teams" at bounding box center [90, 40] width 30 height 23
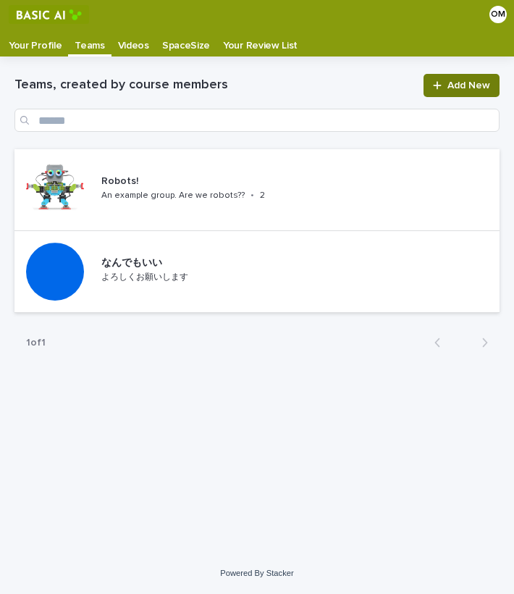
click at [465, 87] on span "Add New" at bounding box center [469, 85] width 43 height 10
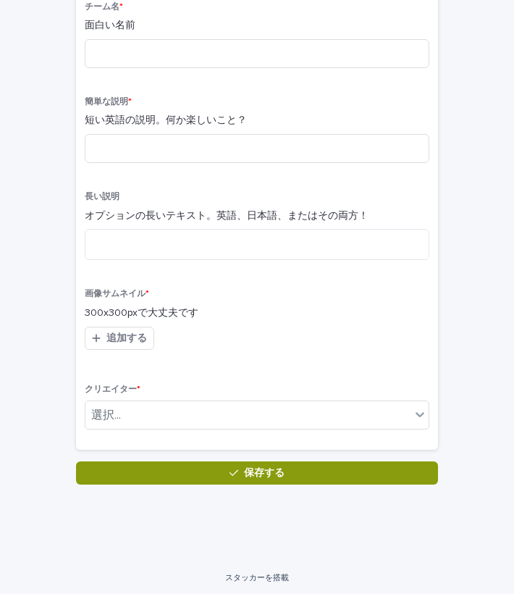
scroll to position [154, 0]
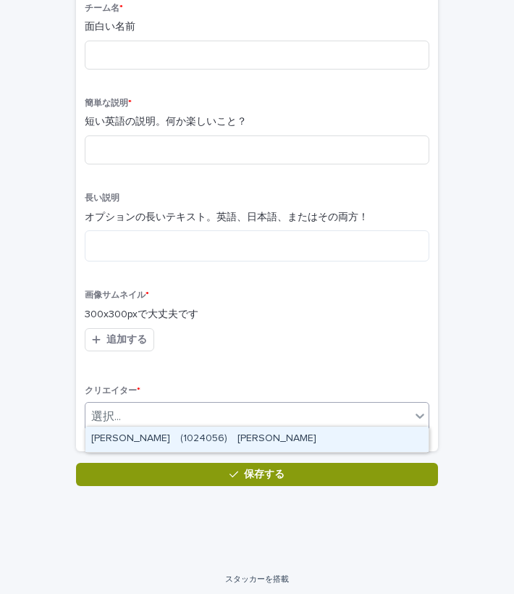
click at [246, 417] on div "選択..." at bounding box center [247, 417] width 325 height 24
click at [273, 374] on div "チーム名 * 面白い名前 簡単な説明 * 短い英語の説明。何か楽しいこと？ 長い説明 オプションの長いテキスト。英語、日本語、またはその両方！ 画像サムネイル…" at bounding box center [257, 223] width 345 height 439
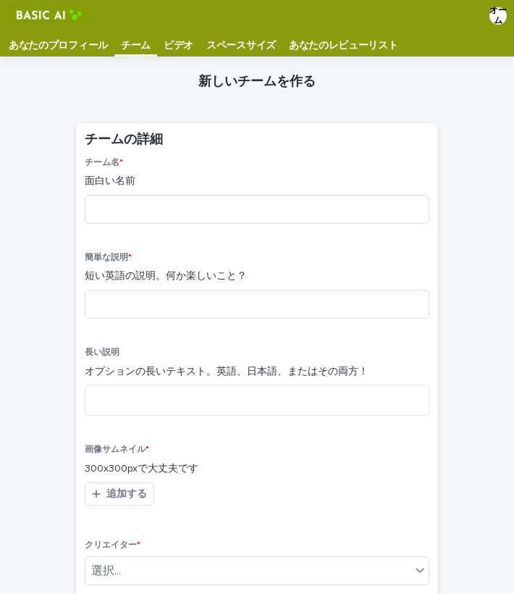
scroll to position [0, 0]
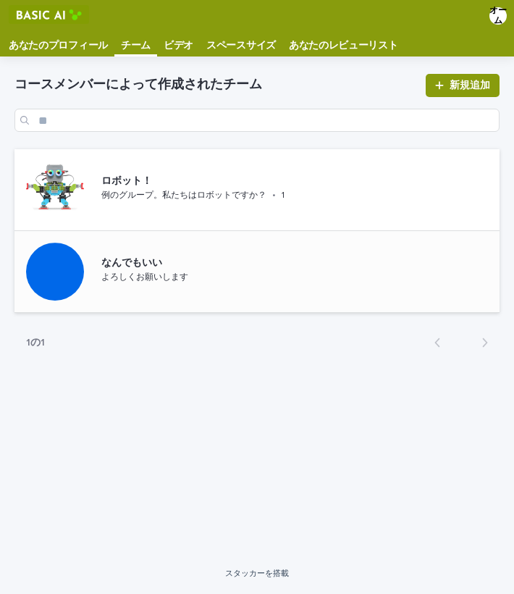
click at [134, 265] on p "なんでもいい" at bounding box center [175, 263] width 148 height 12
click at [81, 40] on p "あなたのプロフィール" at bounding box center [58, 40] width 99 height 23
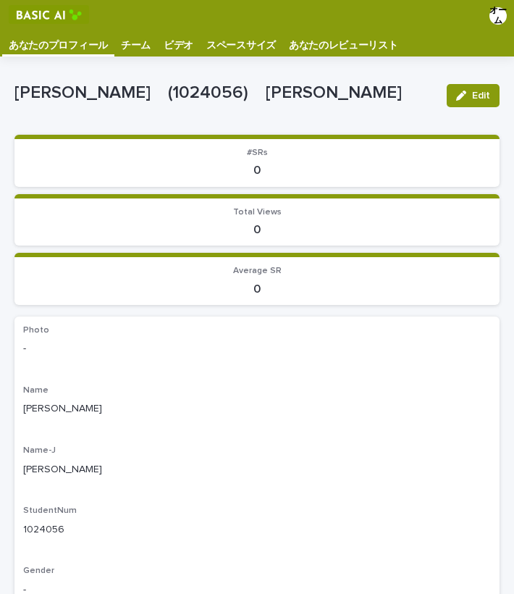
click at [127, 45] on p "チーム" at bounding box center [136, 40] width 30 height 23
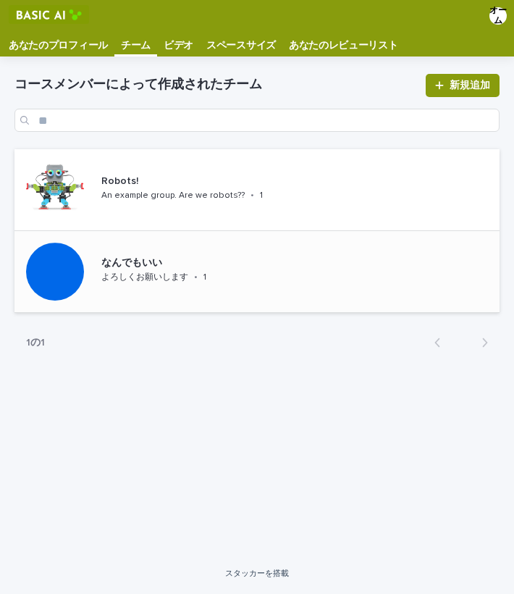
click at [95, 267] on div at bounding box center [54, 271] width 81 height 81
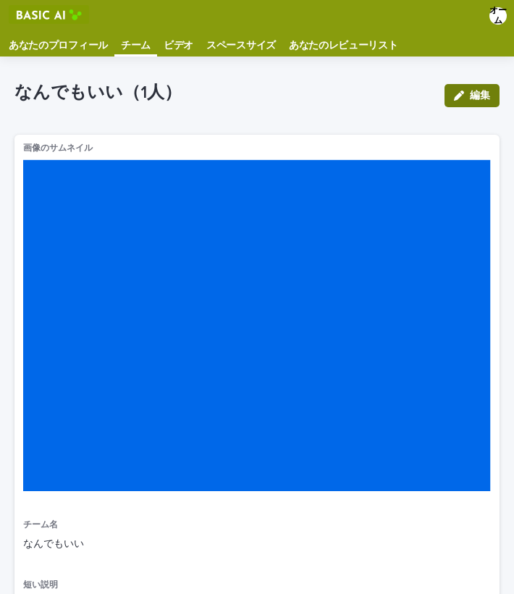
click at [477, 91] on button "編集" at bounding box center [472, 95] width 55 height 23
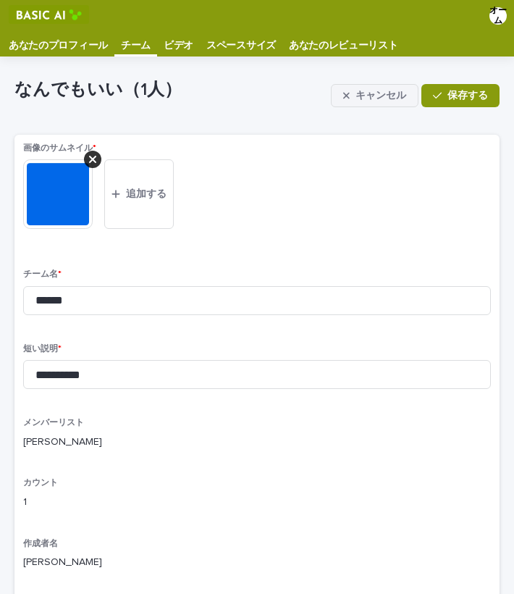
click at [398, 93] on span "キャンセル" at bounding box center [381, 96] width 51 height 10
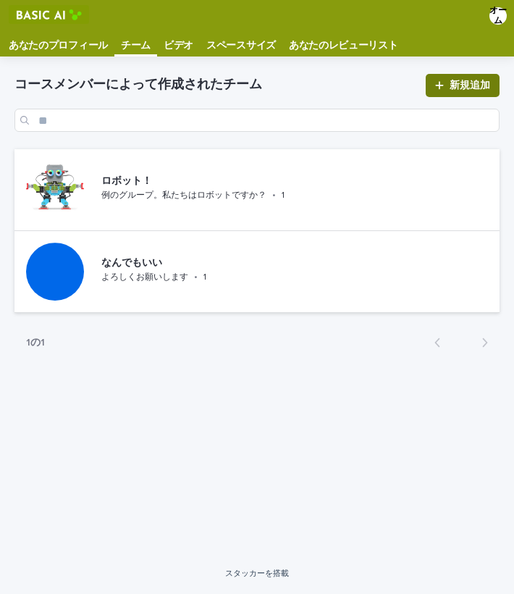
click at [441, 80] on link "新規追加" at bounding box center [463, 85] width 74 height 23
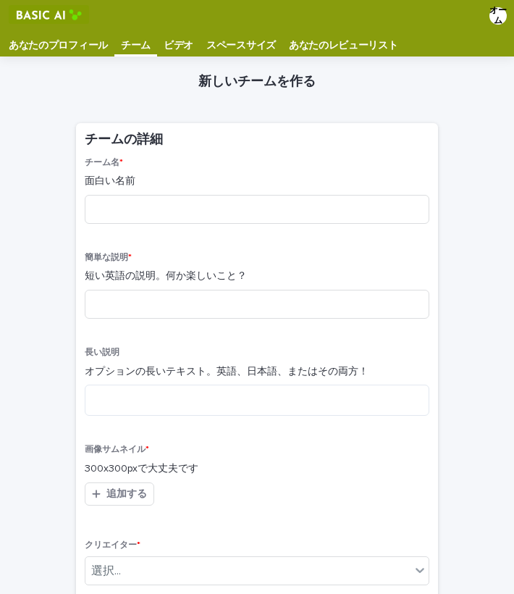
click at [248, 40] on p "スペースサイズ" at bounding box center [241, 40] width 70 height 23
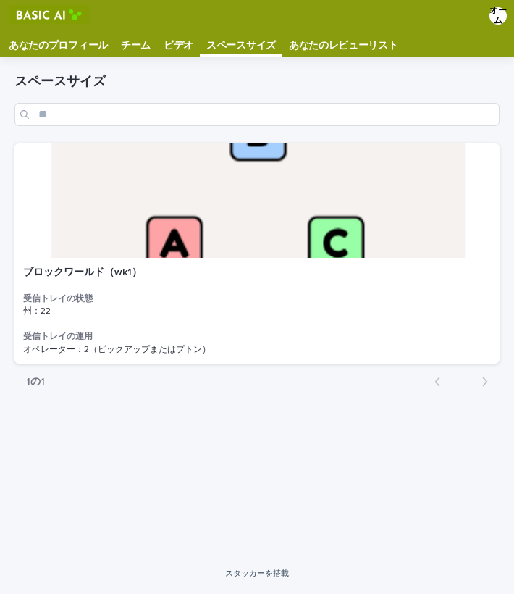
click at [325, 38] on p "あなたのレビューリスト" at bounding box center [343, 40] width 109 height 23
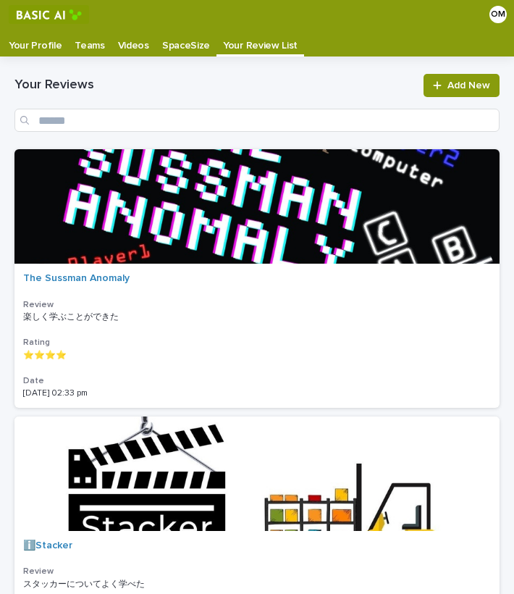
click at [51, 41] on p "Your Profile" at bounding box center [35, 40] width 53 height 23
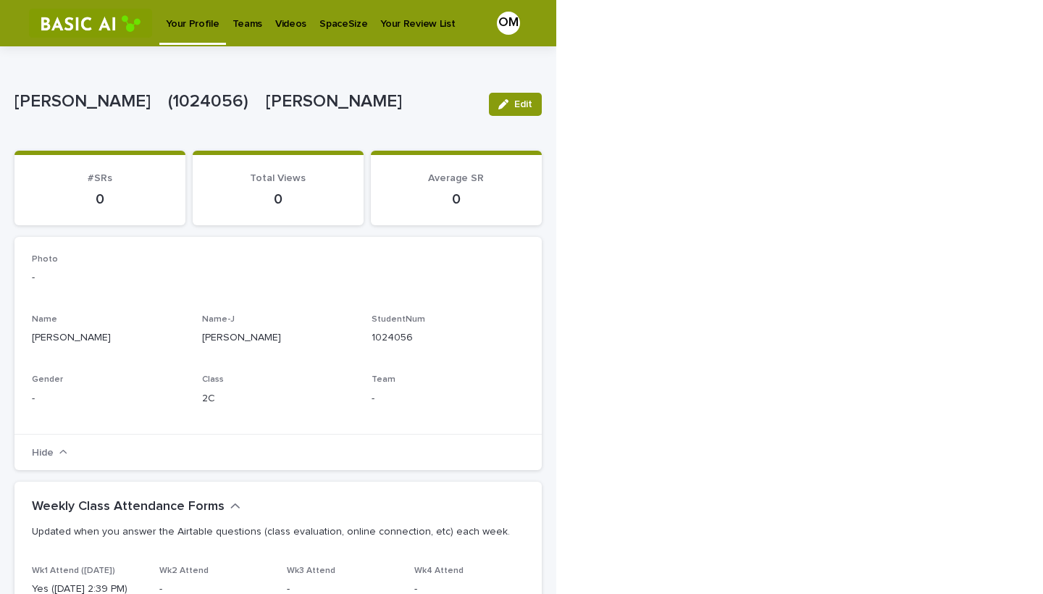
click at [236, 18] on p "Teams" at bounding box center [247, 15] width 30 height 30
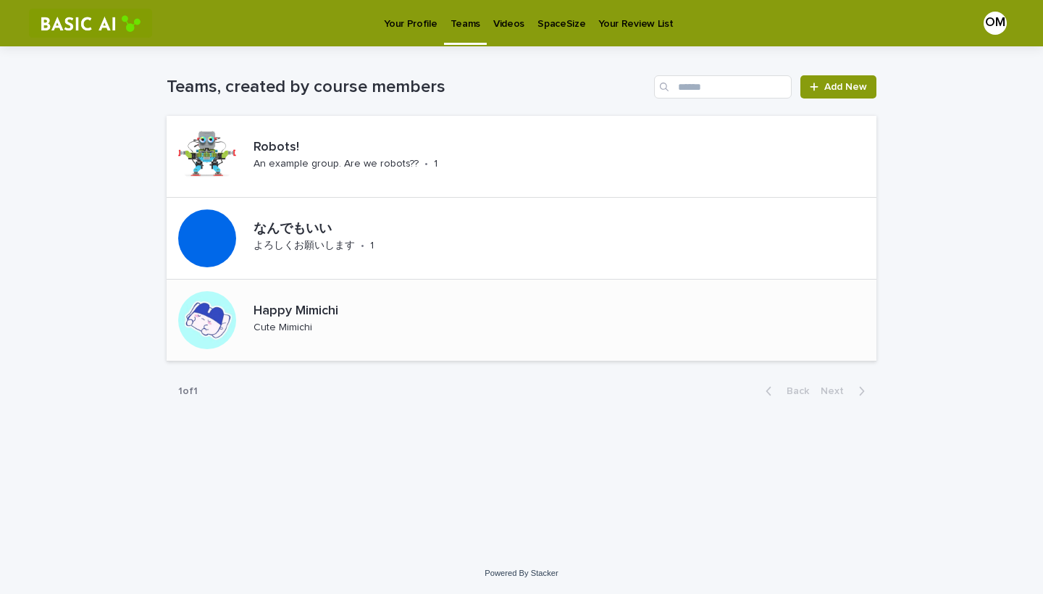
click at [293, 327] on p "Cute Mimichi" at bounding box center [283, 328] width 59 height 12
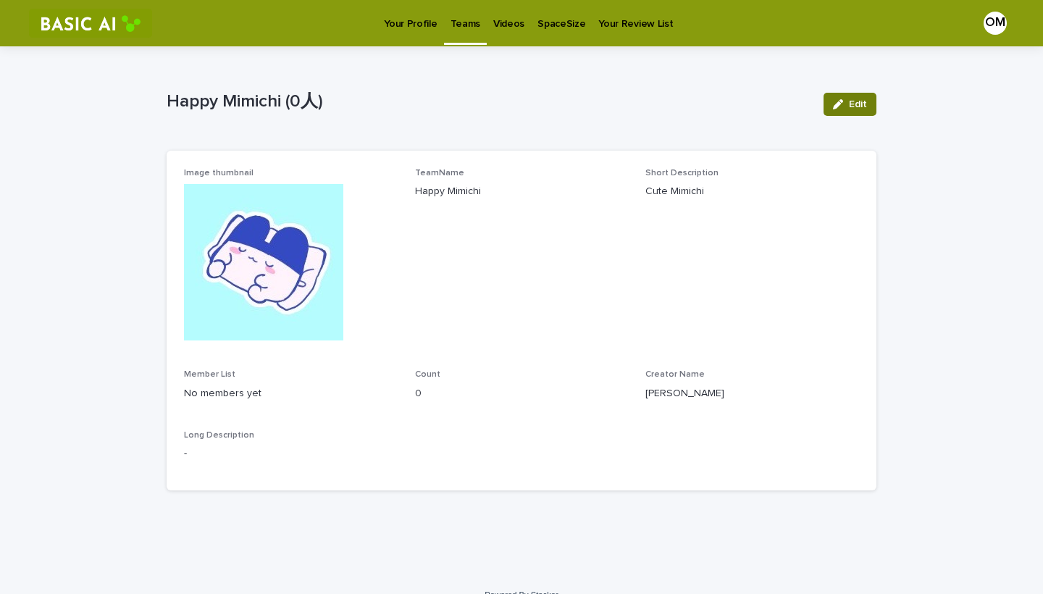
click at [514, 106] on span "Edit" at bounding box center [858, 104] width 18 height 10
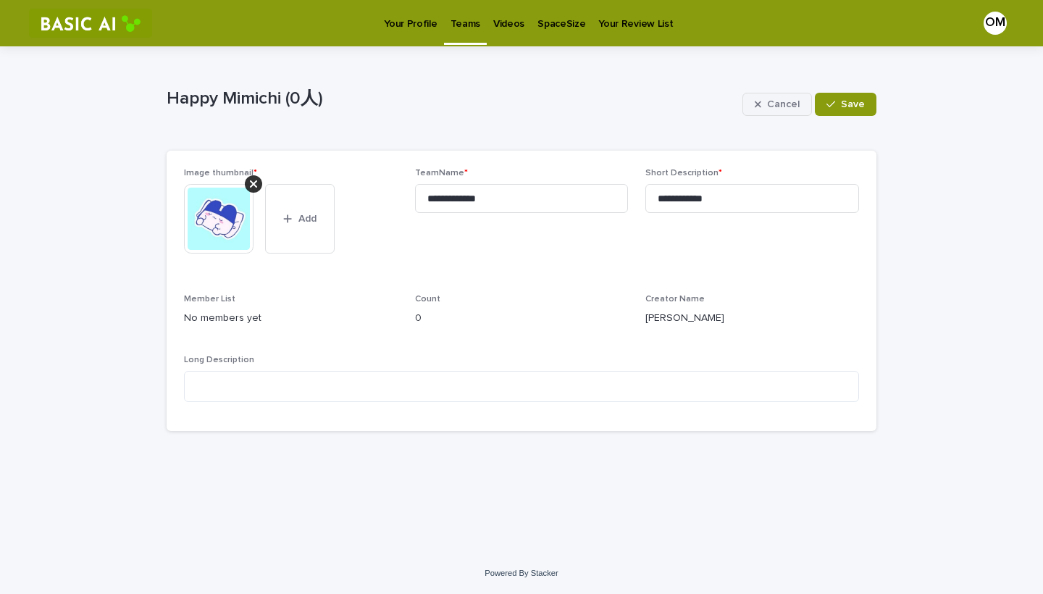
click at [514, 101] on span "Cancel" at bounding box center [783, 104] width 33 height 10
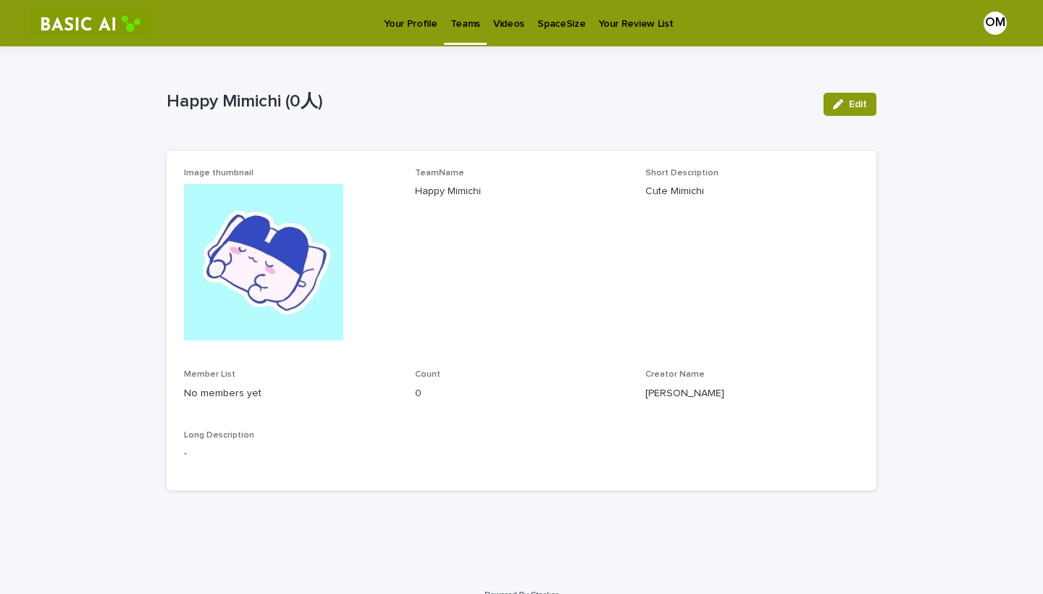
click at [325, 259] on img at bounding box center [263, 262] width 159 height 156
click at [236, 106] on p "Happy Mimichi (0人)" at bounding box center [489, 101] width 645 height 21
click at [451, 25] on p "Teams" at bounding box center [466, 15] width 30 height 30
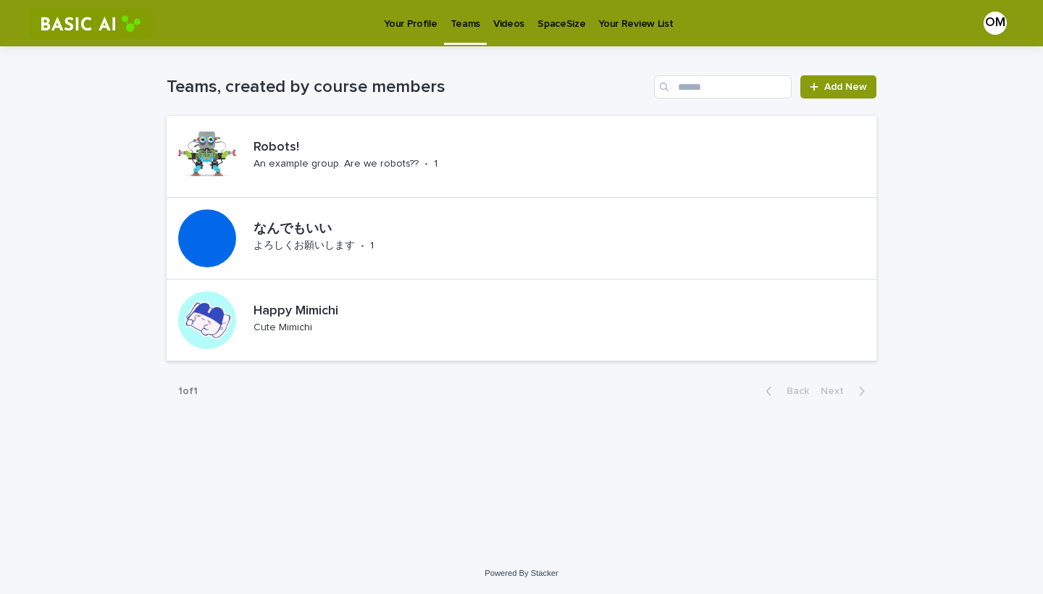
click at [412, 15] on p "Your Profile" at bounding box center [410, 15] width 53 height 30
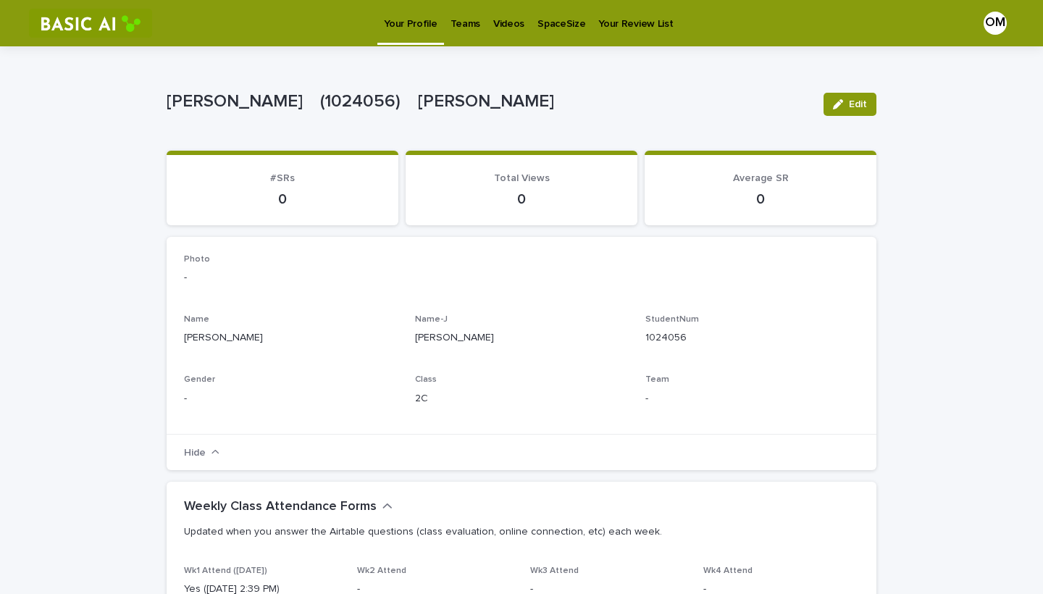
click at [459, 20] on p "Teams" at bounding box center [466, 15] width 30 height 30
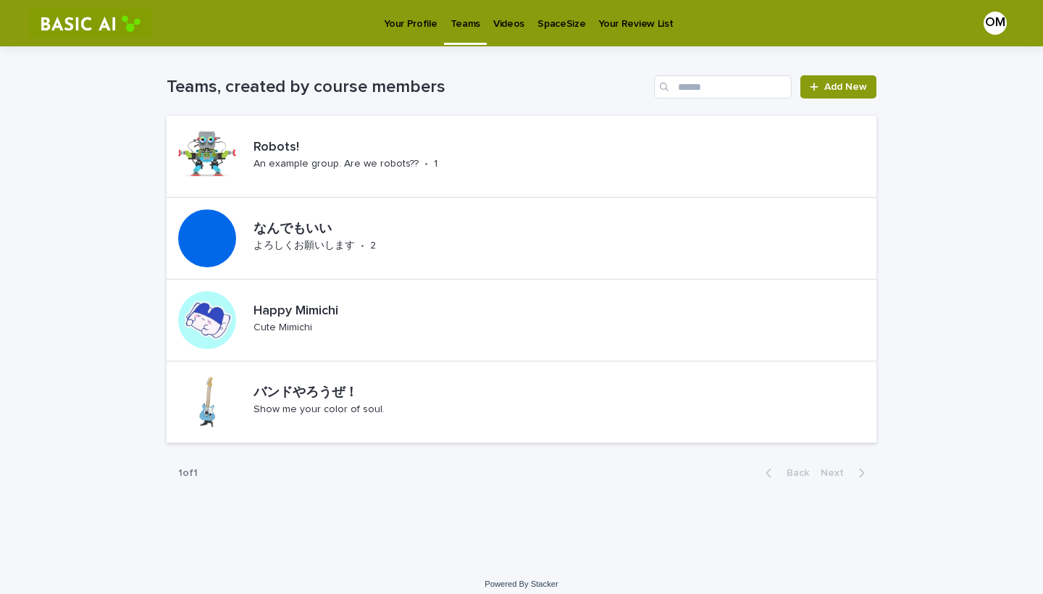
click at [487, 20] on div "Videos" at bounding box center [509, 15] width 44 height 30
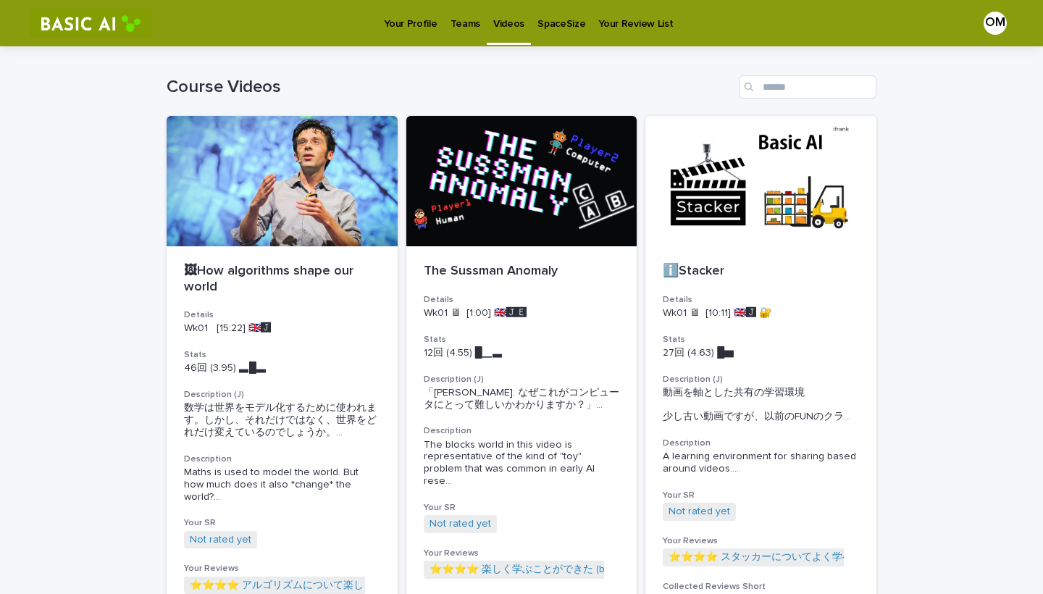
click at [514, 16] on p "SpaceSize" at bounding box center [561, 15] width 48 height 30
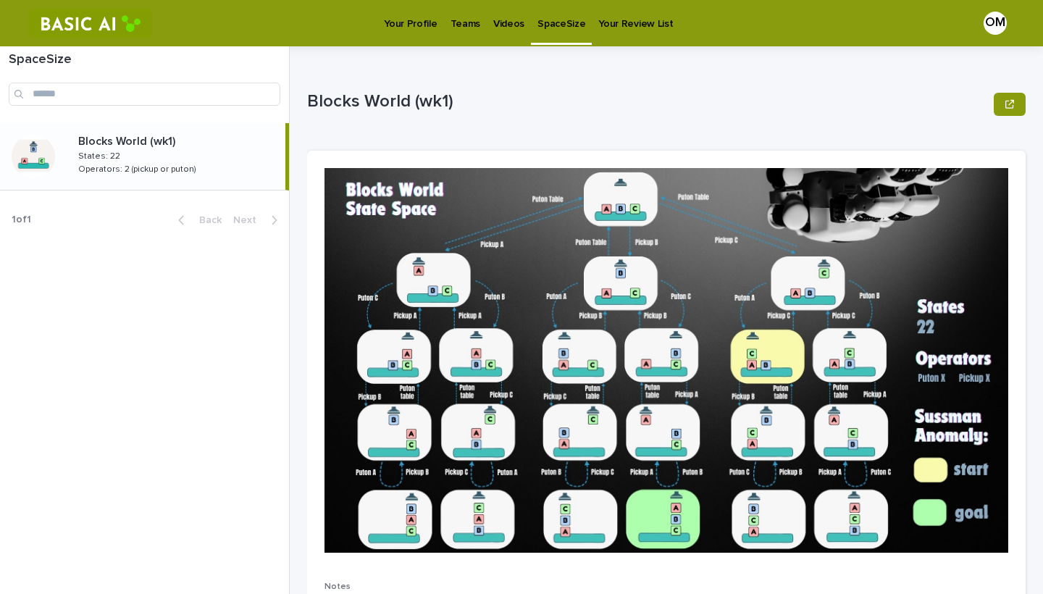
click at [464, 23] on p "Teams" at bounding box center [466, 15] width 30 height 30
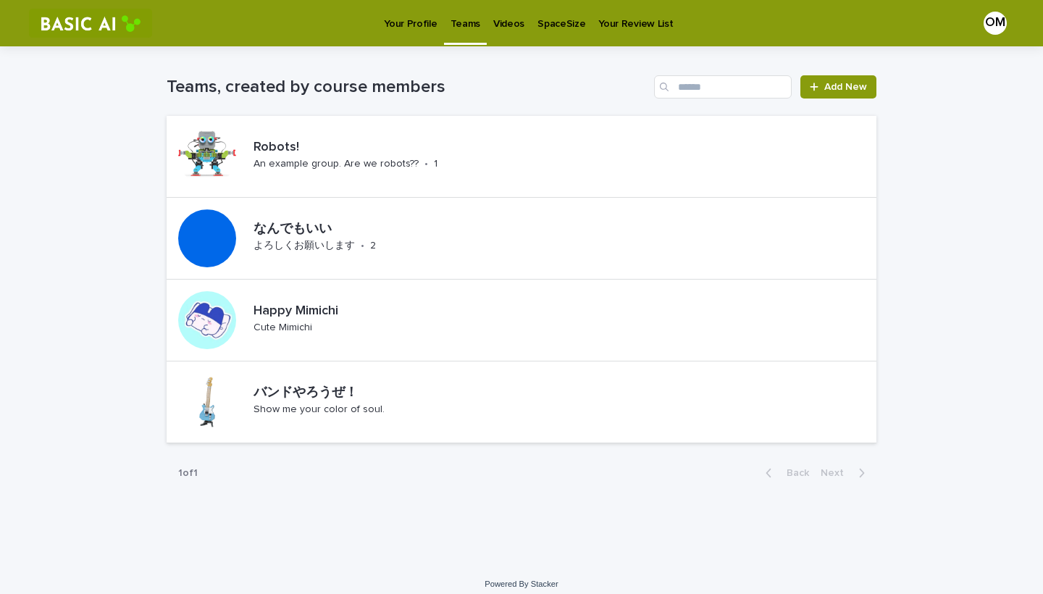
click at [514, 22] on div "OM" at bounding box center [995, 23] width 23 height 23
click at [514, 245] on div "なんでもいい よろしくお願いします • 2" at bounding box center [522, 239] width 710 height 82
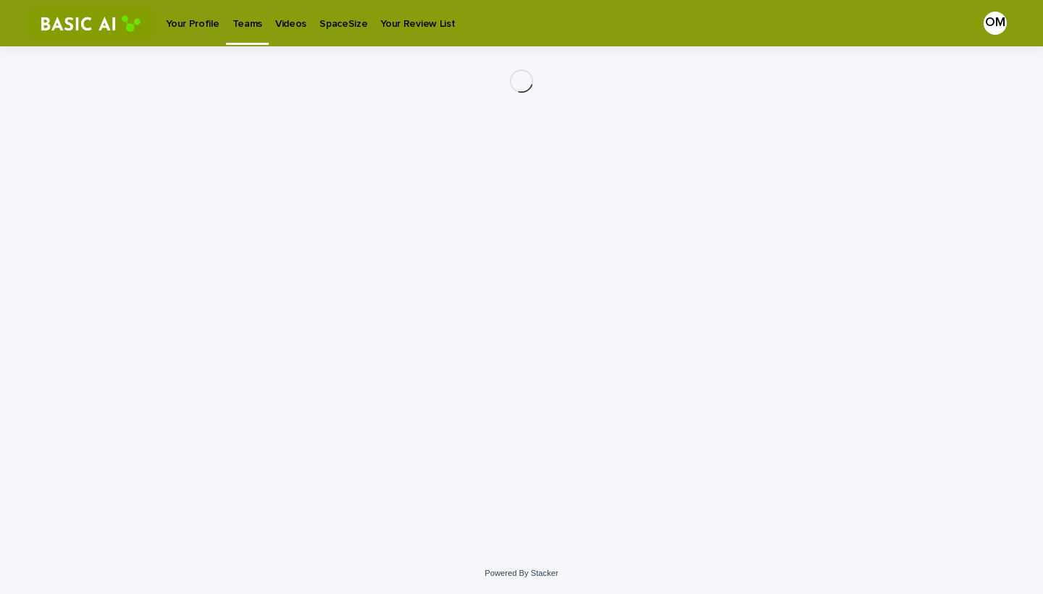
click at [514, 245] on div "Loading... Saving… Loading... Saving…" at bounding box center [521, 281] width 724 height 470
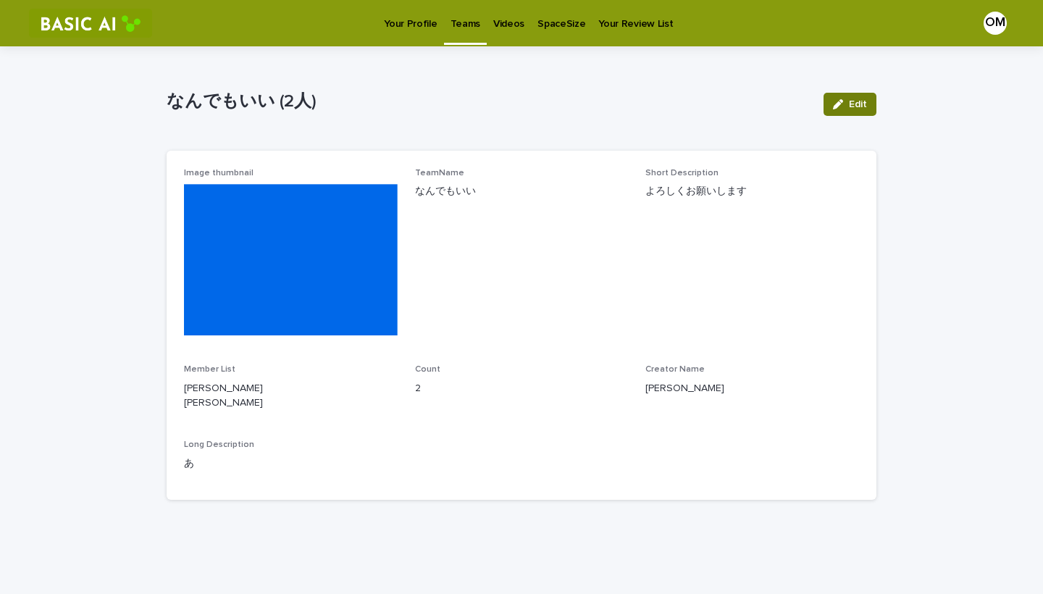
click at [514, 105] on span "Edit" at bounding box center [858, 104] width 18 height 10
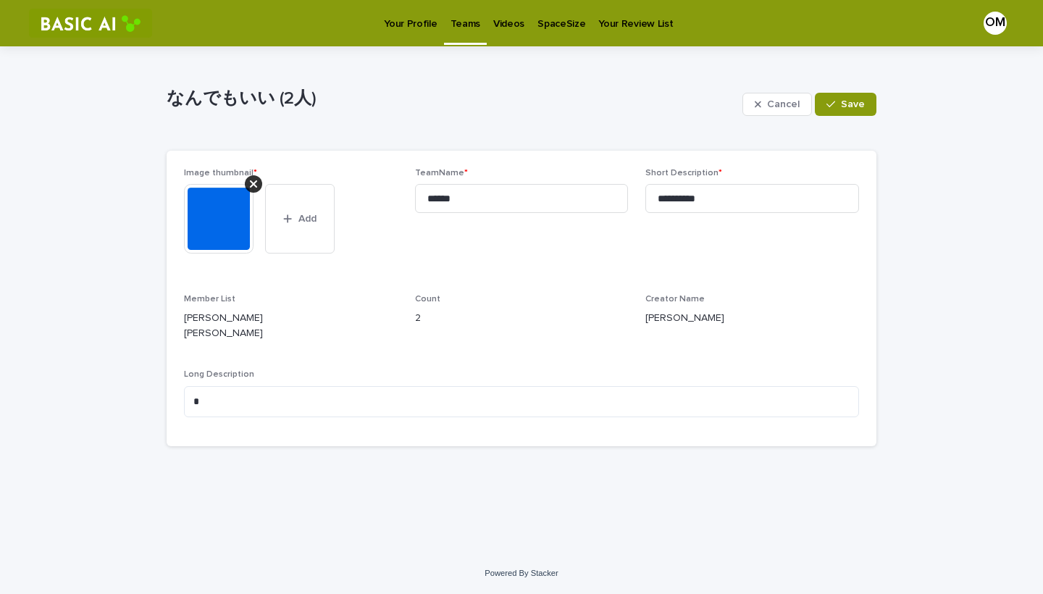
click at [194, 337] on p "SAKAMOTO Haya MASUDA Takahiro" at bounding box center [291, 326] width 214 height 30
click at [207, 324] on p "SAKAMOTO Haya MASUDA Takahiro" at bounding box center [291, 326] width 214 height 30
click at [419, 19] on p "Your Profile" at bounding box center [410, 15] width 53 height 30
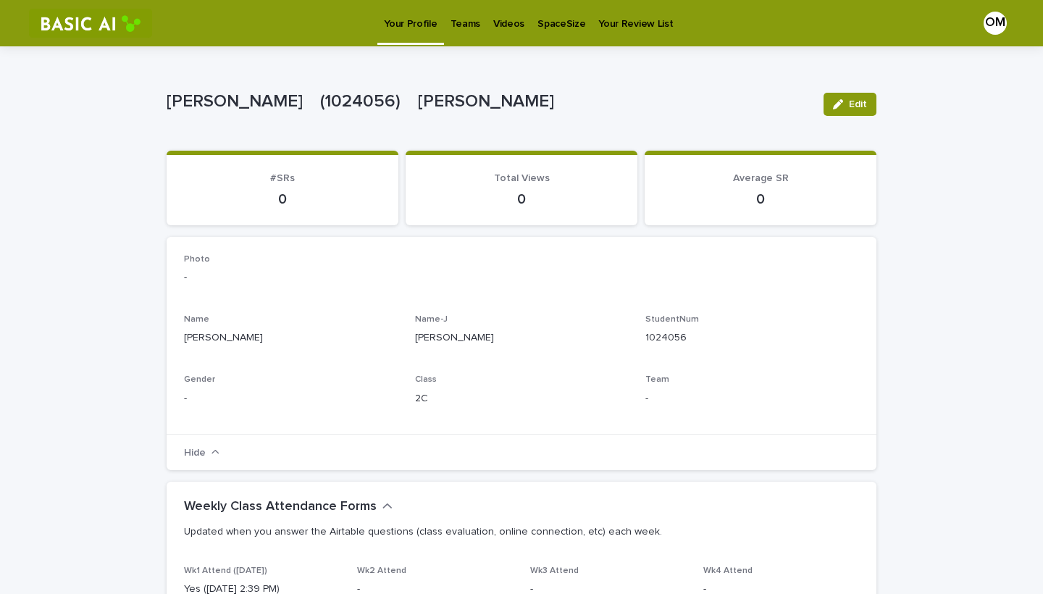
click at [419, 20] on p "Your Profile" at bounding box center [410, 15] width 53 height 30
click at [456, 23] on p "Teams" at bounding box center [466, 15] width 30 height 30
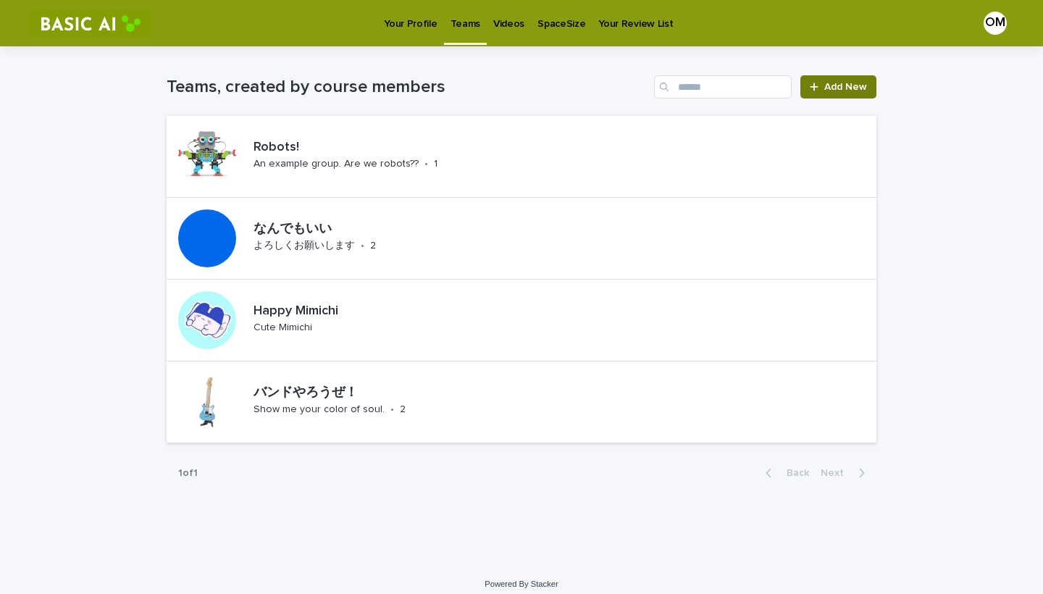
click at [514, 92] on link "Add New" at bounding box center [838, 86] width 76 height 23
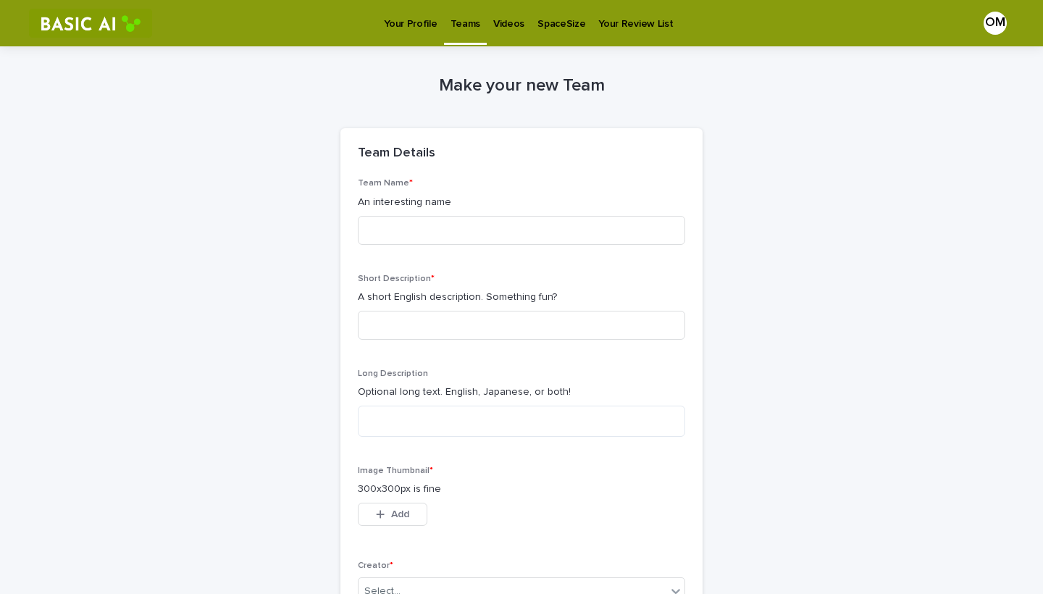
click at [414, 25] on p "Your Profile" at bounding box center [410, 15] width 53 height 30
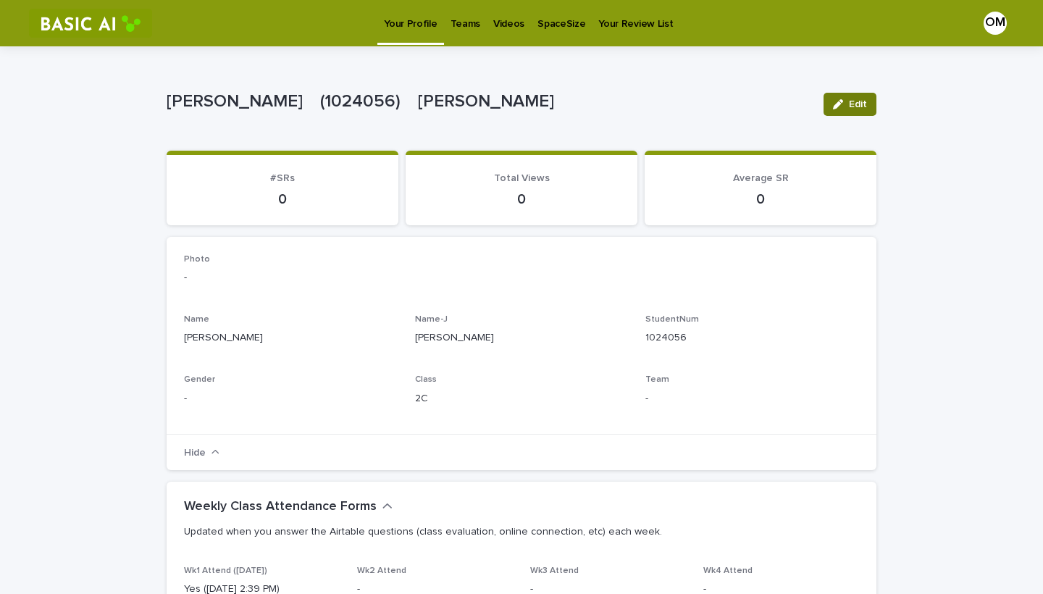
click at [514, 104] on icon "button" at bounding box center [838, 104] width 10 height 10
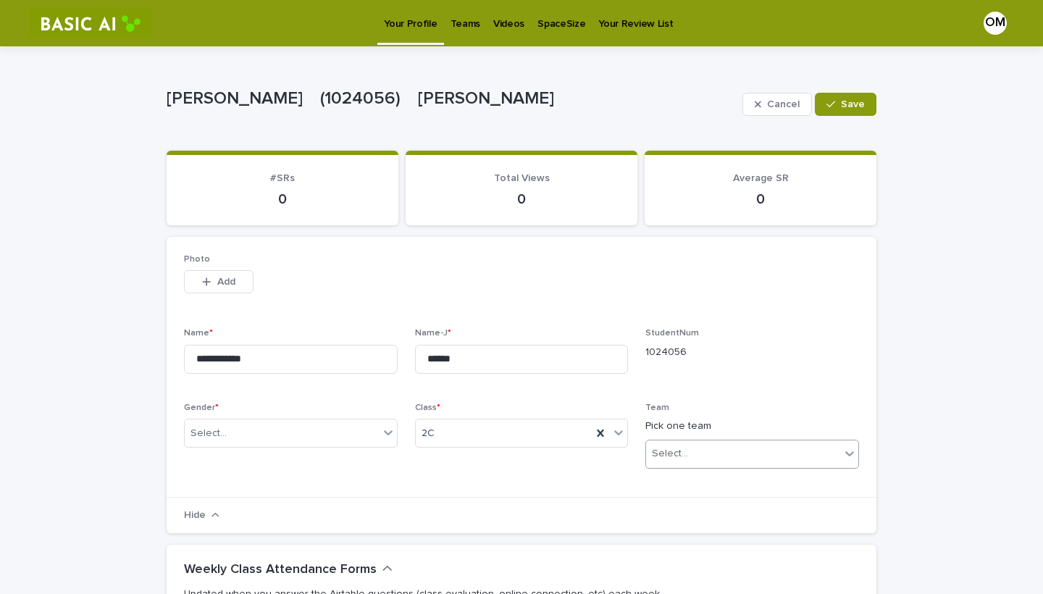
click at [514, 440] on div "Select..." at bounding box center [752, 454] width 214 height 29
click at [319, 434] on div "Select..." at bounding box center [282, 434] width 194 height 24
click at [299, 475] on div "F" at bounding box center [291, 484] width 212 height 25
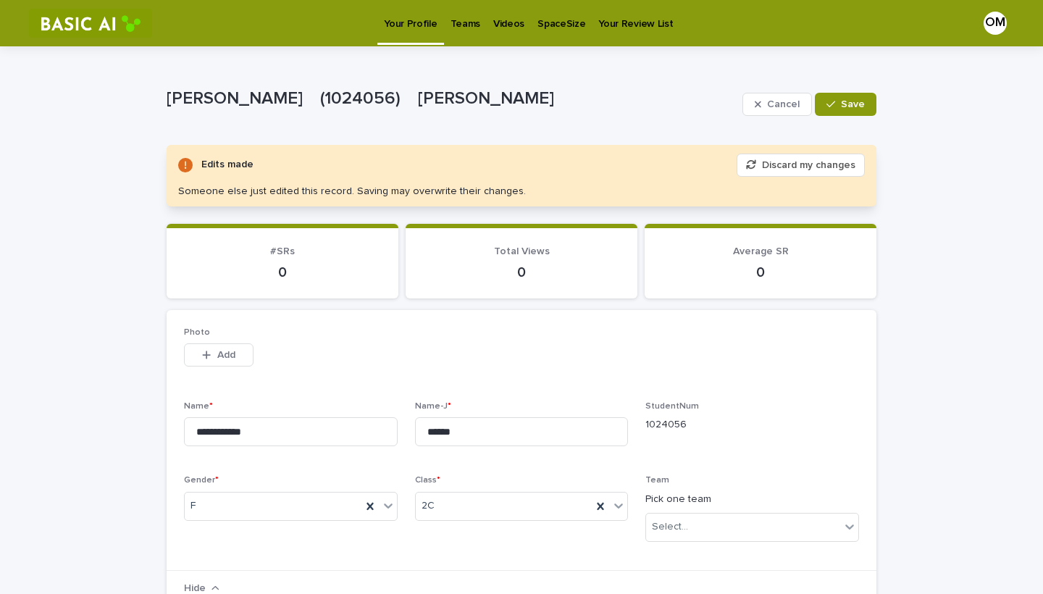
click at [514, 166] on button "Discard my changes" at bounding box center [801, 165] width 128 height 23
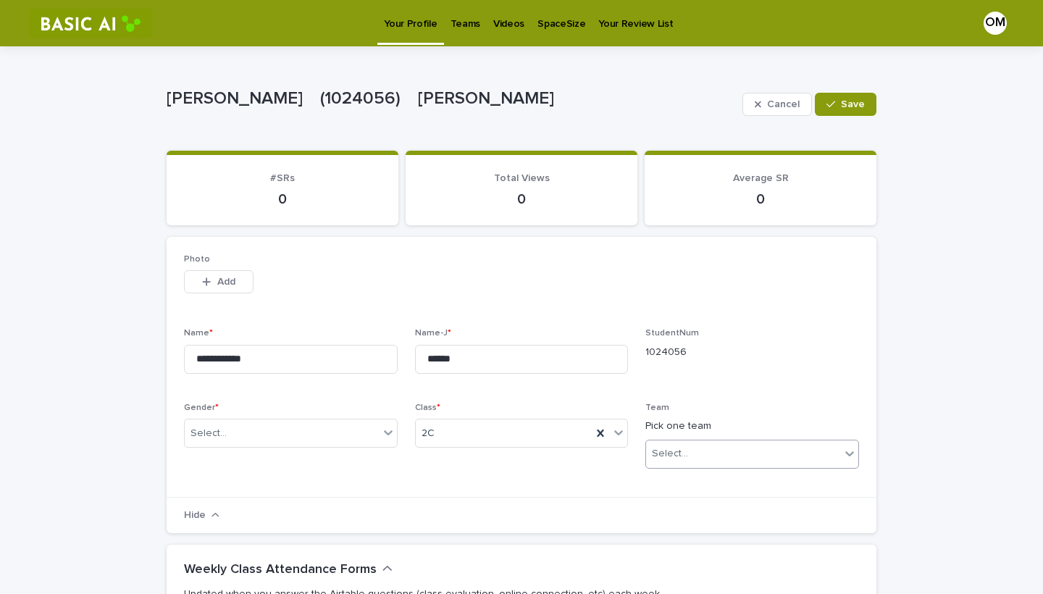
click at [514, 447] on div "Select..." at bounding box center [743, 454] width 194 height 24
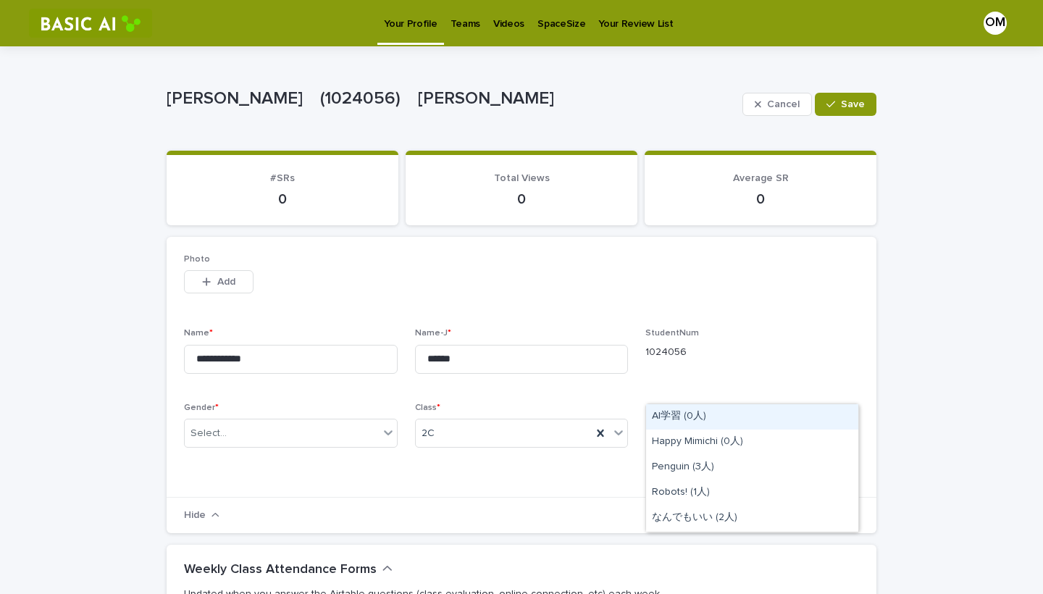
click at [461, 27] on p "Teams" at bounding box center [466, 15] width 30 height 30
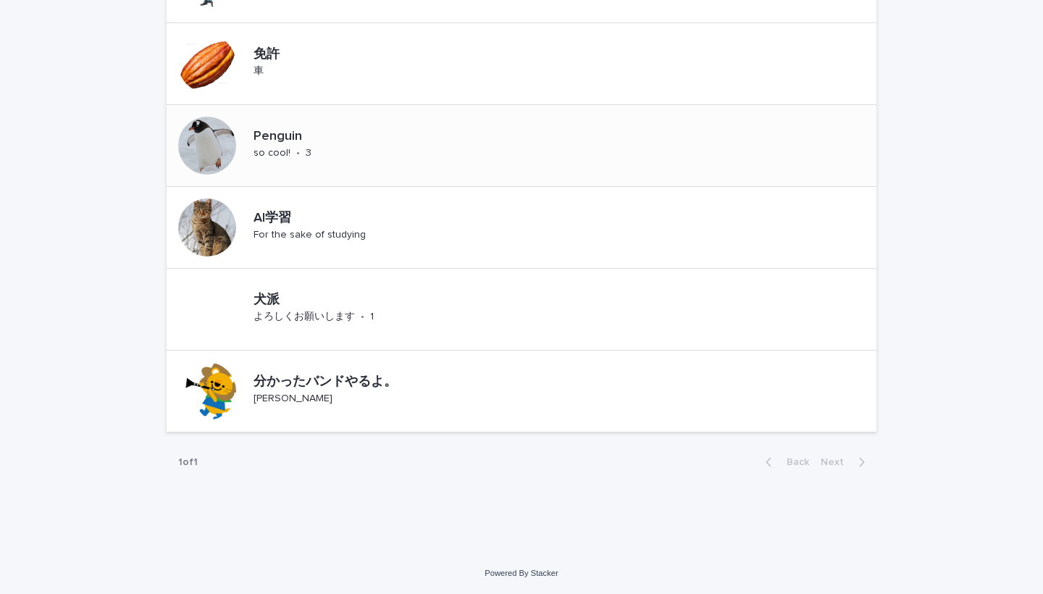
scroll to position [419, 0]
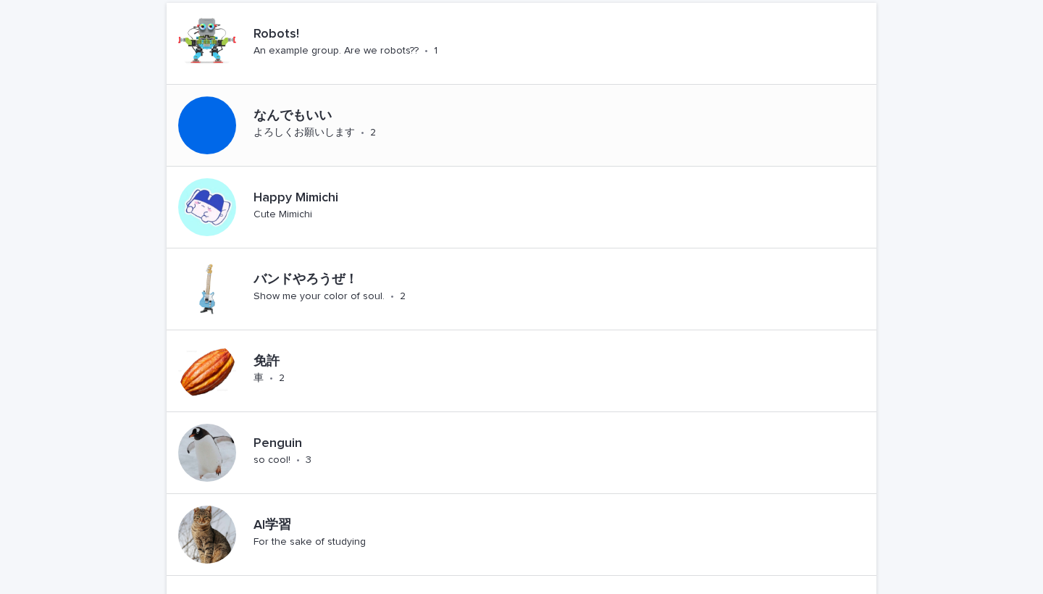
scroll to position [27, 0]
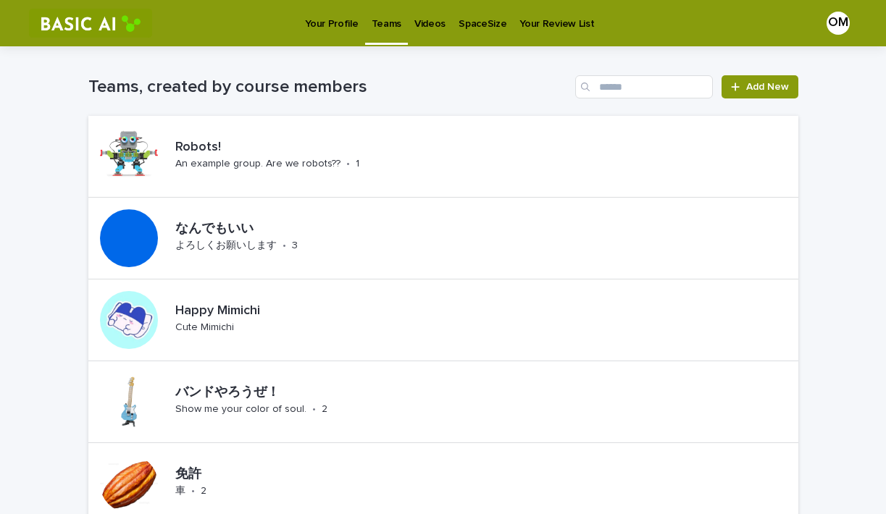
click at [328, 26] on p "Your Profile" at bounding box center [331, 15] width 53 height 30
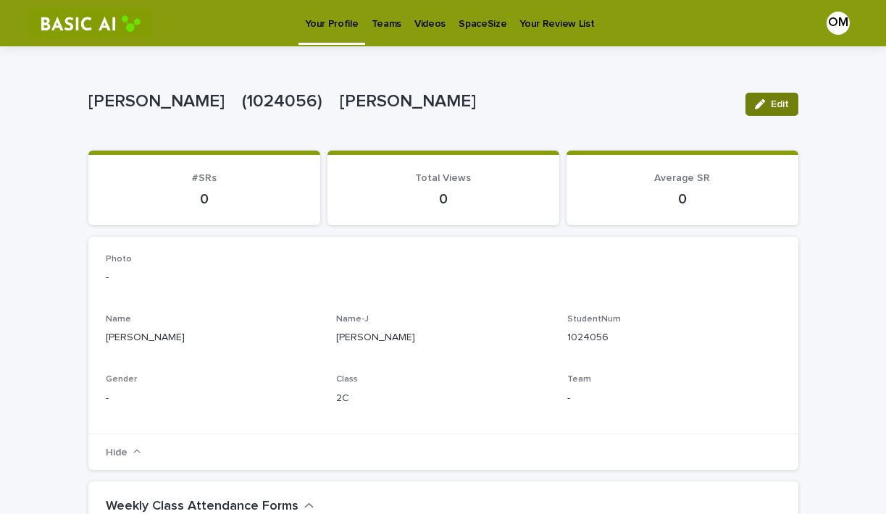
click at [766, 102] on div "button" at bounding box center [763, 104] width 16 height 10
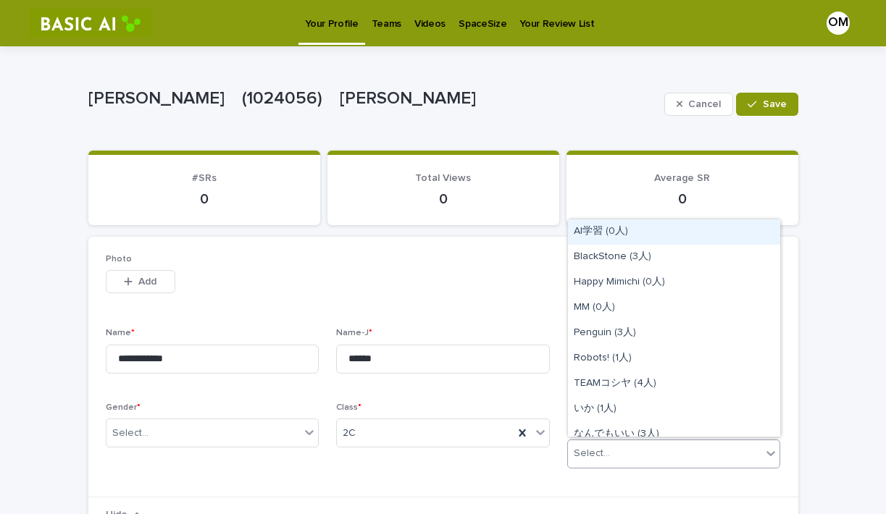
click at [682, 452] on div "Select..." at bounding box center [665, 454] width 194 height 24
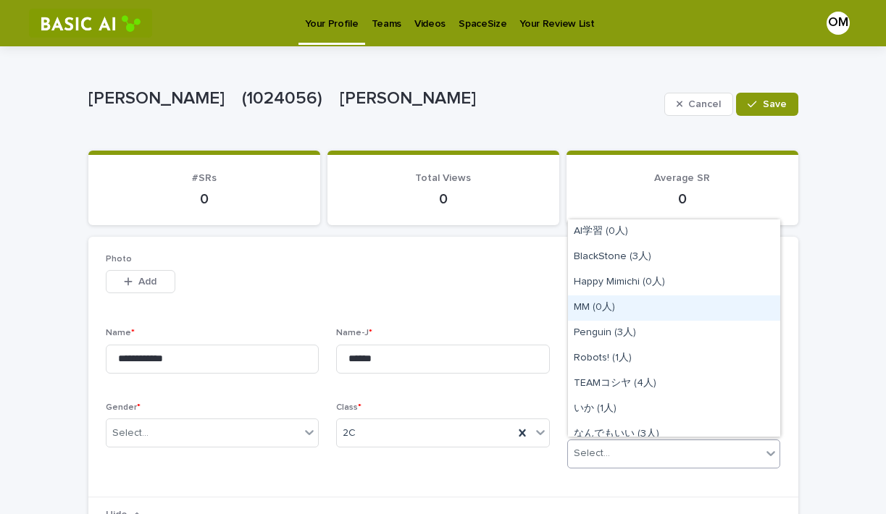
click at [661, 307] on div "MM (0人)" at bounding box center [674, 308] width 212 height 25
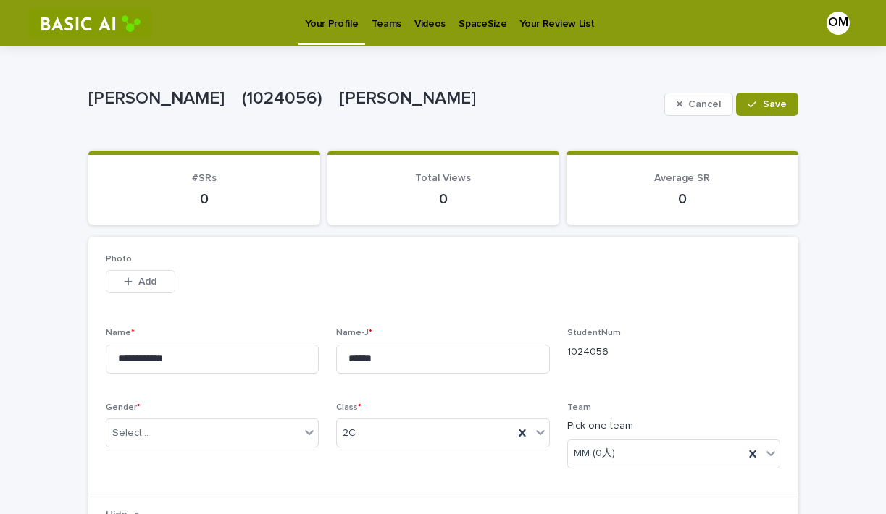
drag, startPoint x: 630, startPoint y: 40, endPoint x: 852, endPoint y: -32, distance: 232.9
click at [852, 0] on html "**********" at bounding box center [443, 257] width 886 height 514
click at [773, 106] on span "Save" at bounding box center [775, 104] width 24 height 10
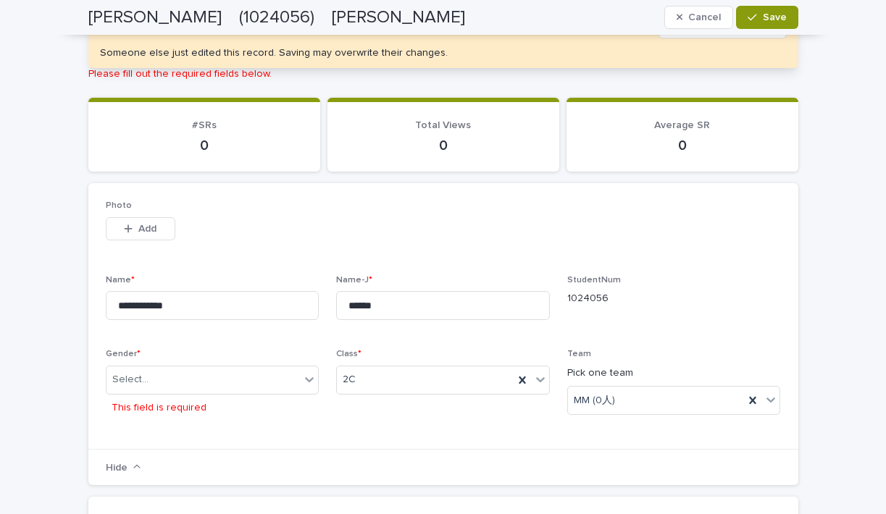
scroll to position [62, 0]
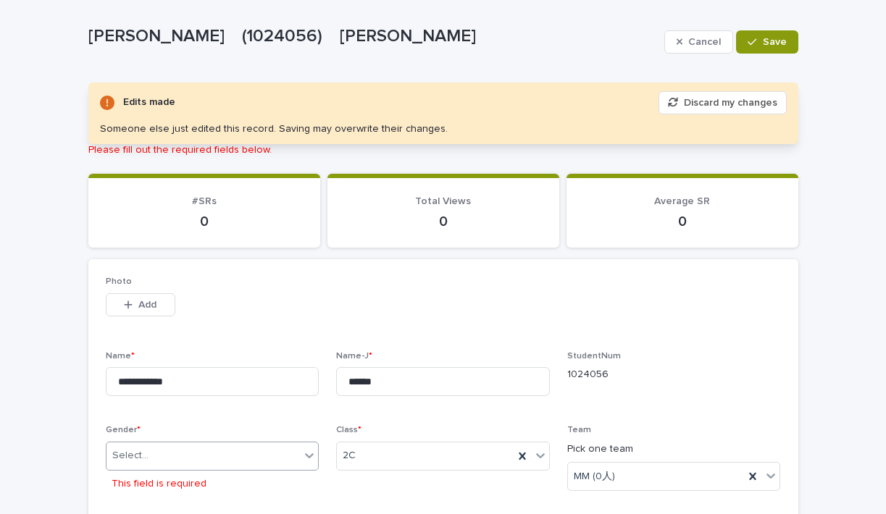
click at [243, 461] on div "Select..." at bounding box center [203, 456] width 194 height 24
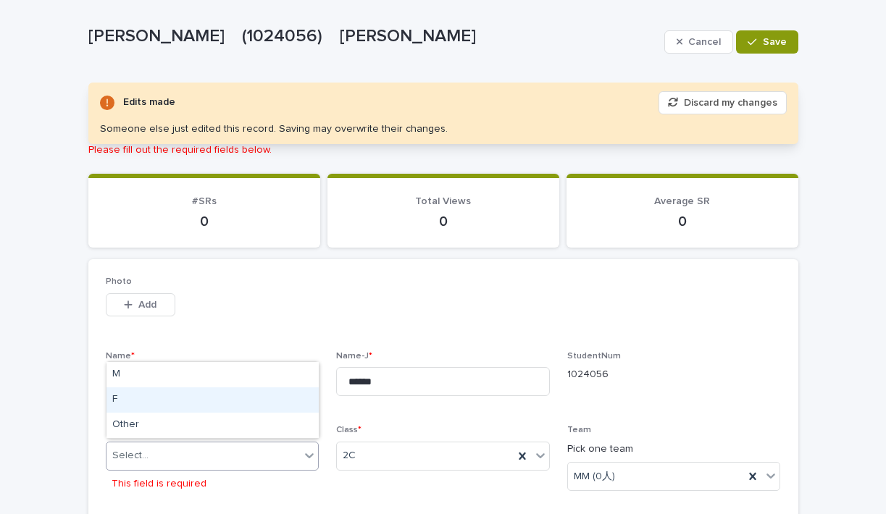
click at [216, 401] on div "F" at bounding box center [212, 399] width 212 height 25
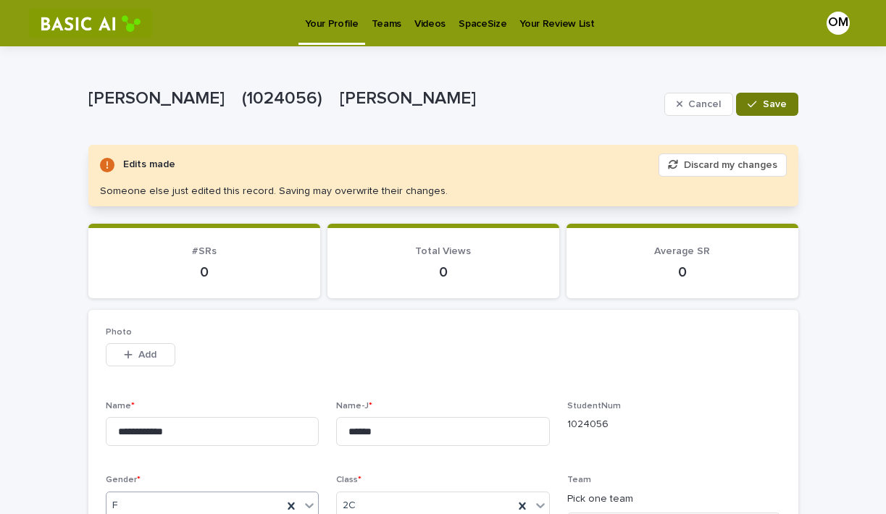
scroll to position [0, 0]
click at [756, 106] on icon "button" at bounding box center [751, 104] width 9 height 10
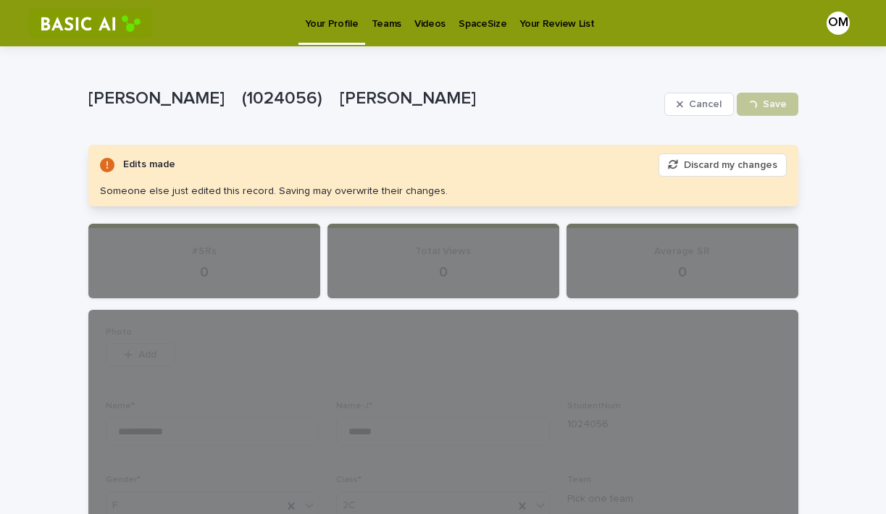
click at [388, 19] on p "Teams" at bounding box center [387, 15] width 30 height 30
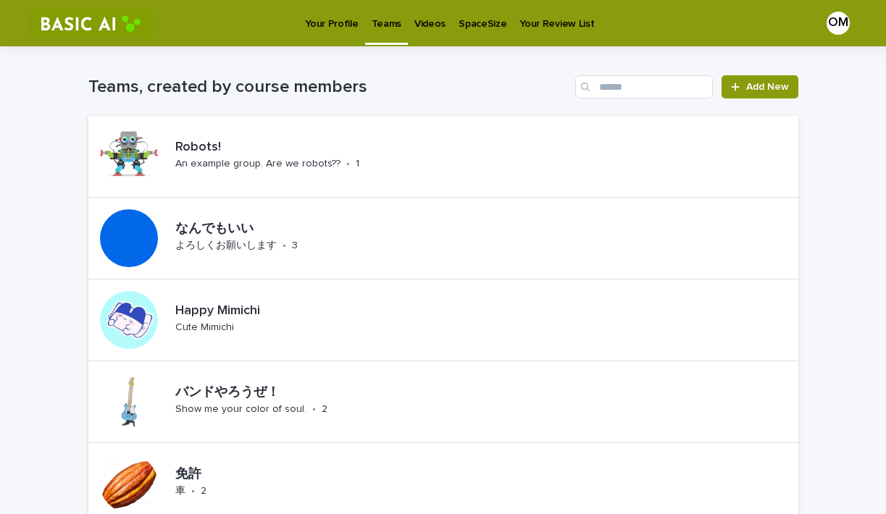
click at [388, 19] on p "Teams" at bounding box center [387, 15] width 30 height 30
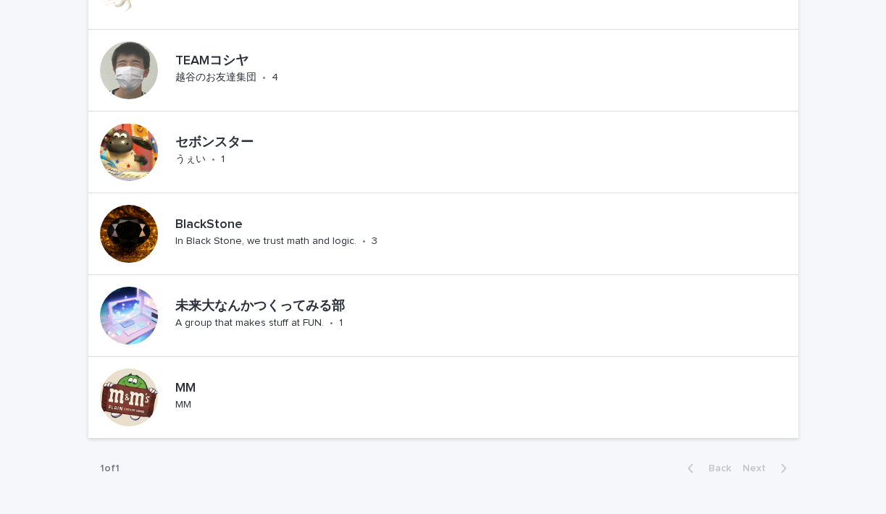
scroll to position [940, 0]
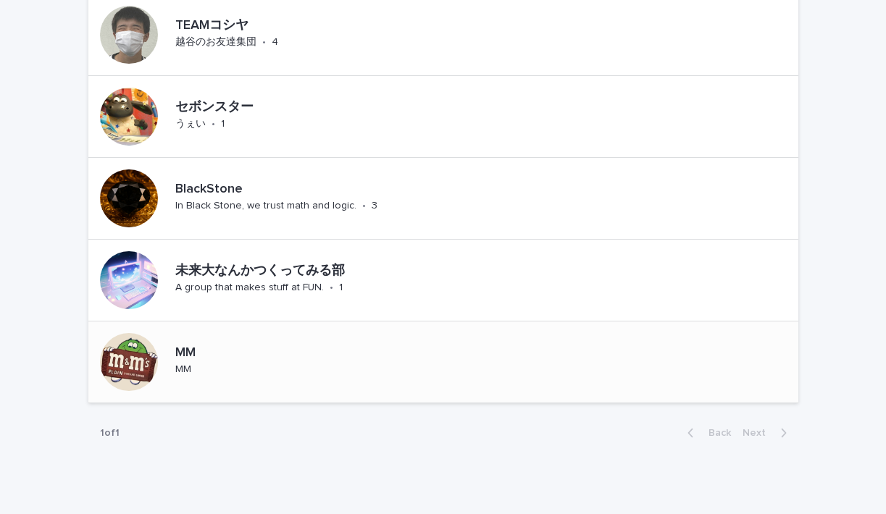
click at [150, 356] on div at bounding box center [129, 362] width 58 height 58
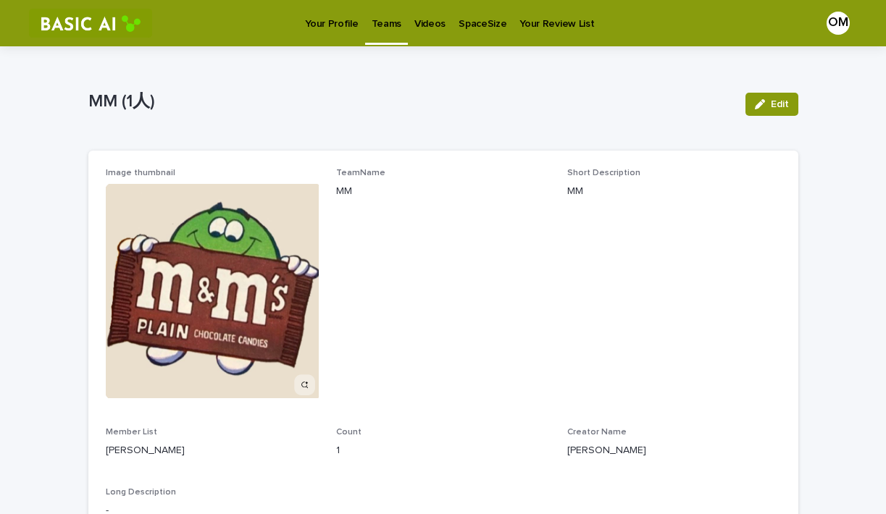
click at [333, 33] on link "Your Profile" at bounding box center [331, 22] width 66 height 45
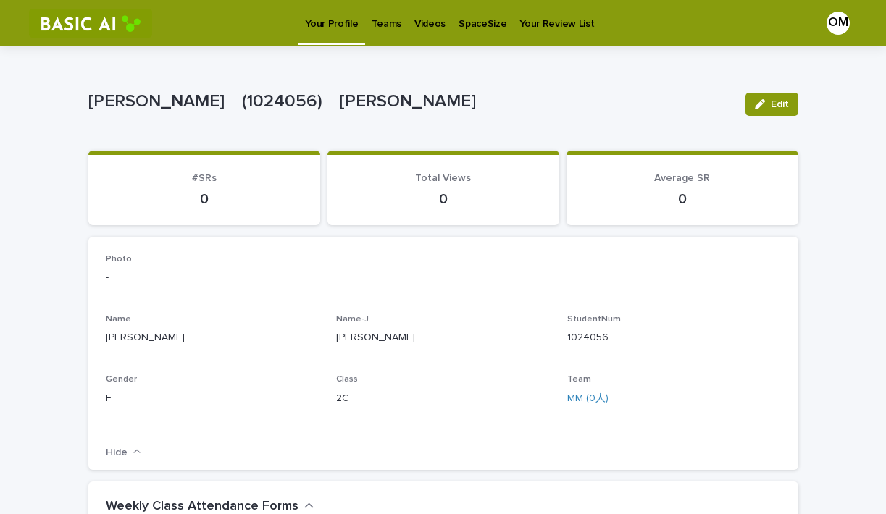
click at [335, 25] on p "Your Profile" at bounding box center [331, 15] width 53 height 30
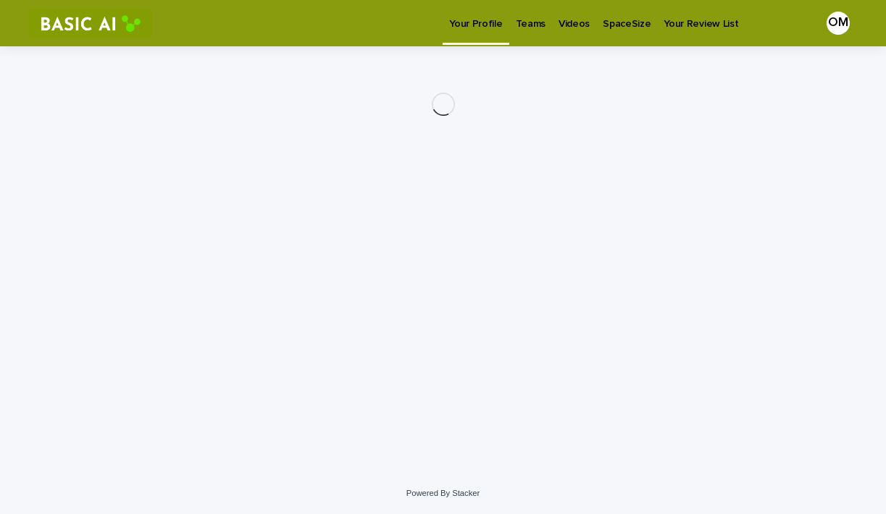
click at [517, 17] on p "Teams" at bounding box center [531, 15] width 30 height 30
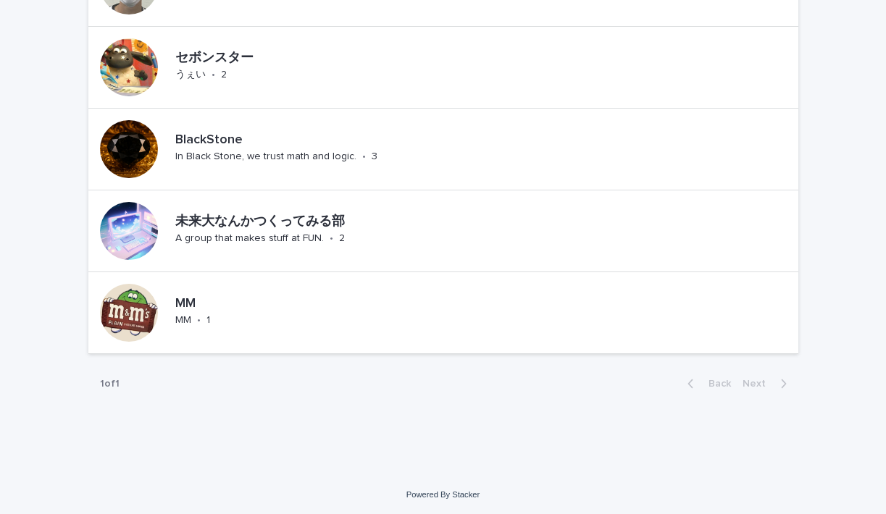
scroll to position [990, 0]
click at [163, 298] on div at bounding box center [128, 312] width 81 height 81
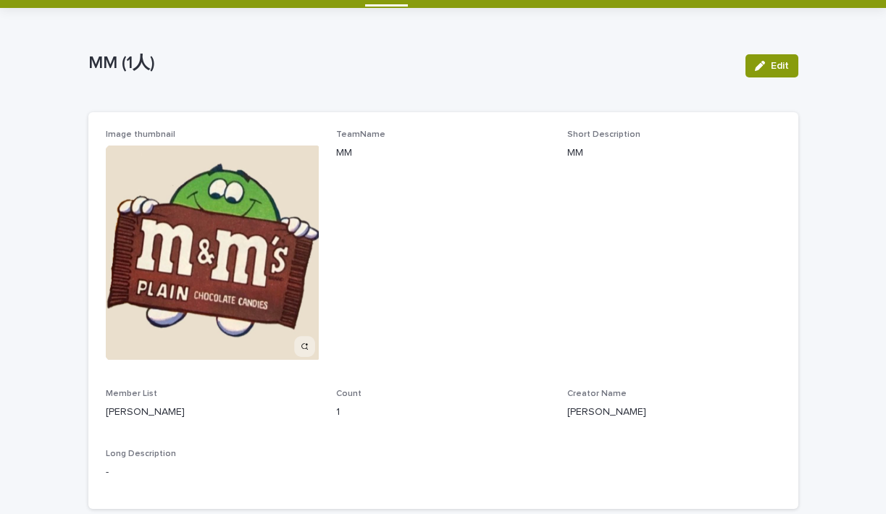
scroll to position [42, 0]
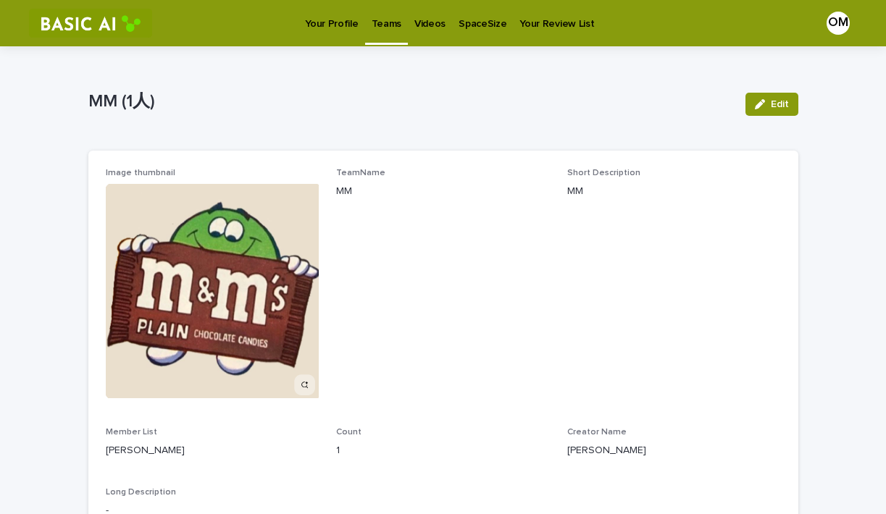
scroll to position [49, 0]
